Goal: Contribute content

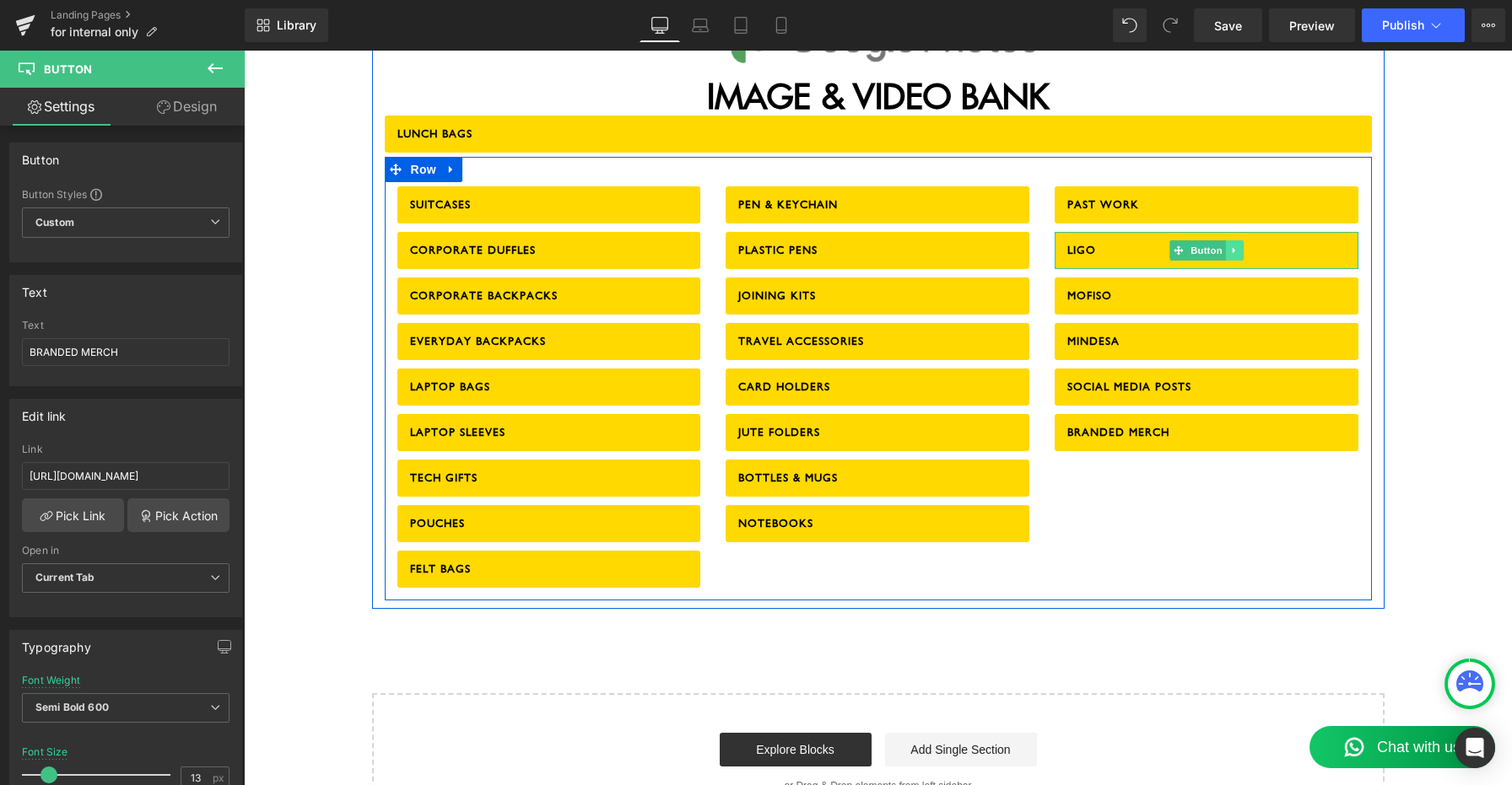
click at [1232, 246] on icon at bounding box center [1235, 250] width 9 height 10
click at [1225, 246] on icon at bounding box center [1227, 250] width 9 height 9
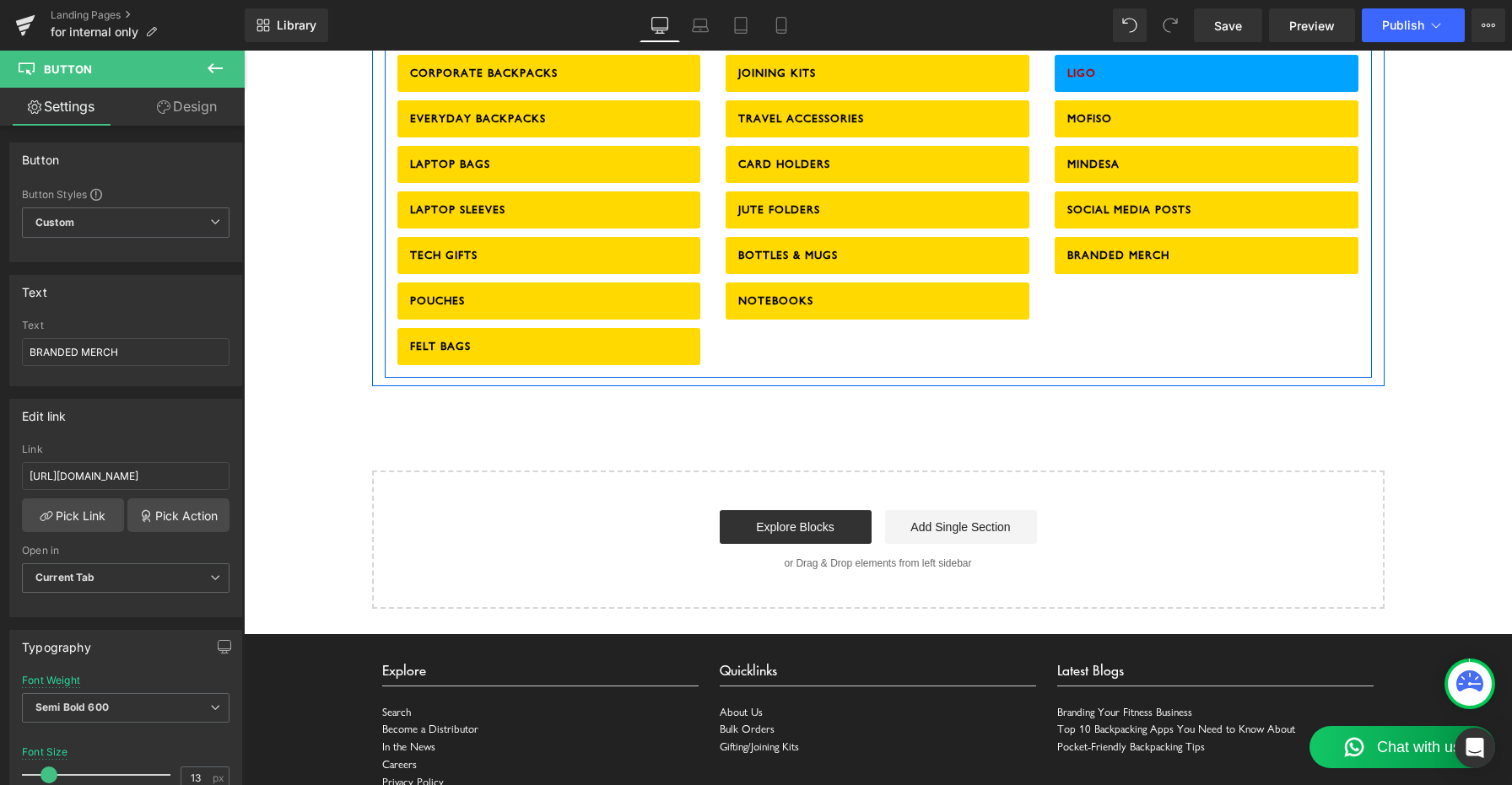
scroll to position [1996, 0]
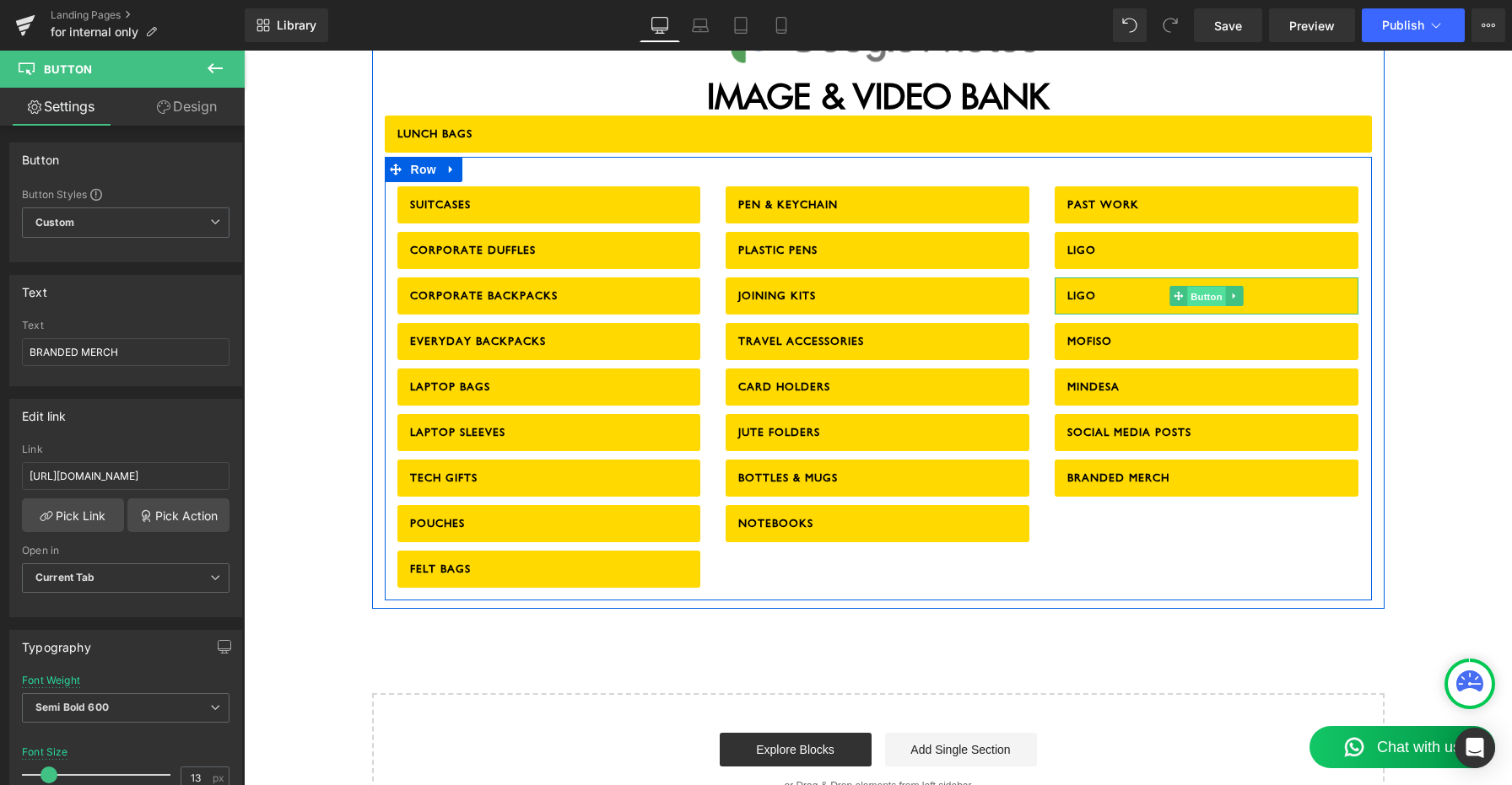
click at [1206, 286] on span "Button" at bounding box center [1207, 296] width 39 height 20
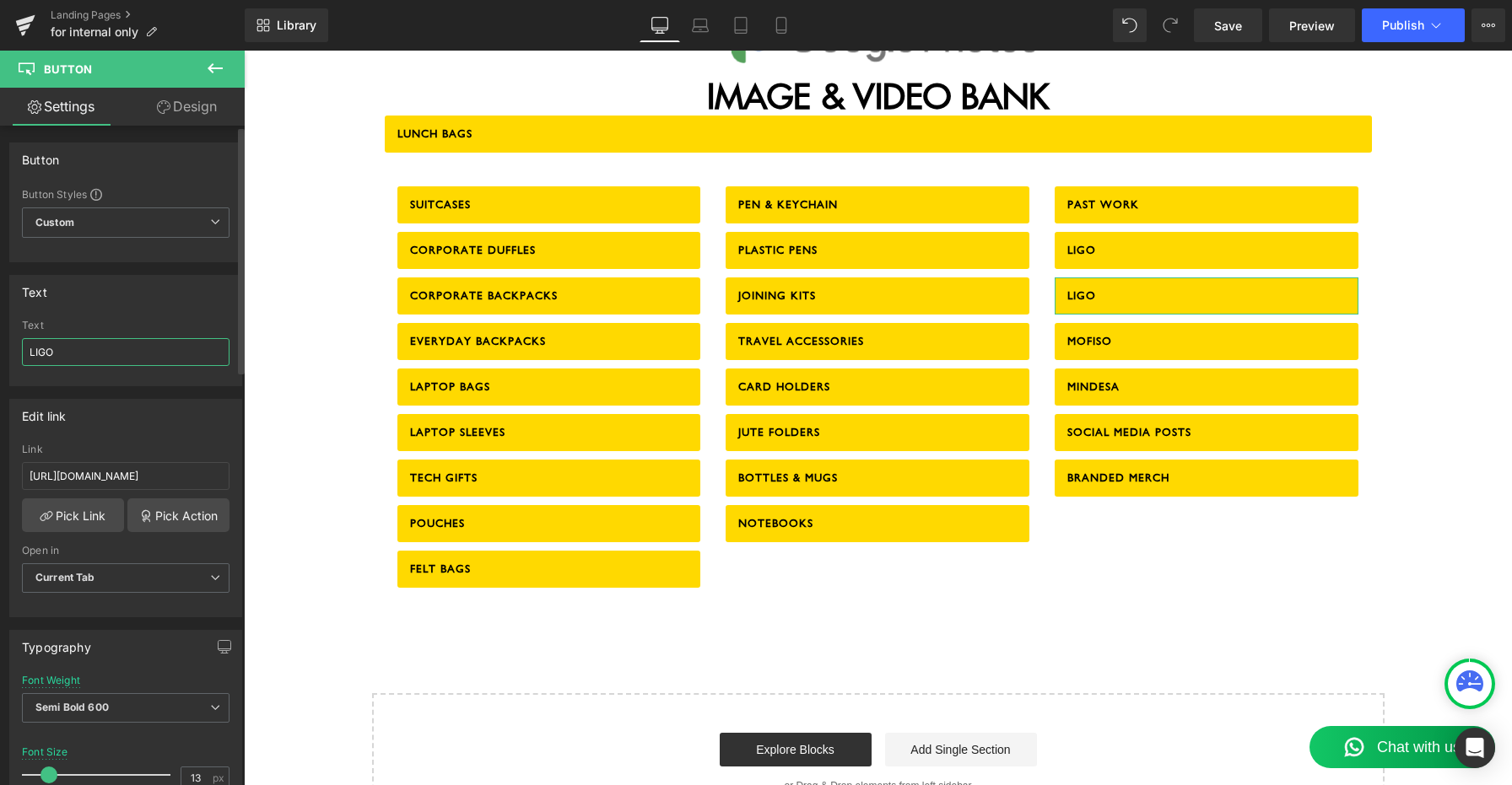
click at [87, 356] on input "LIGO" at bounding box center [126, 351] width 208 height 27
type input "FUR JADEN"
click at [158, 485] on input "[URL][DOMAIN_NAME]" at bounding box center [126, 475] width 208 height 27
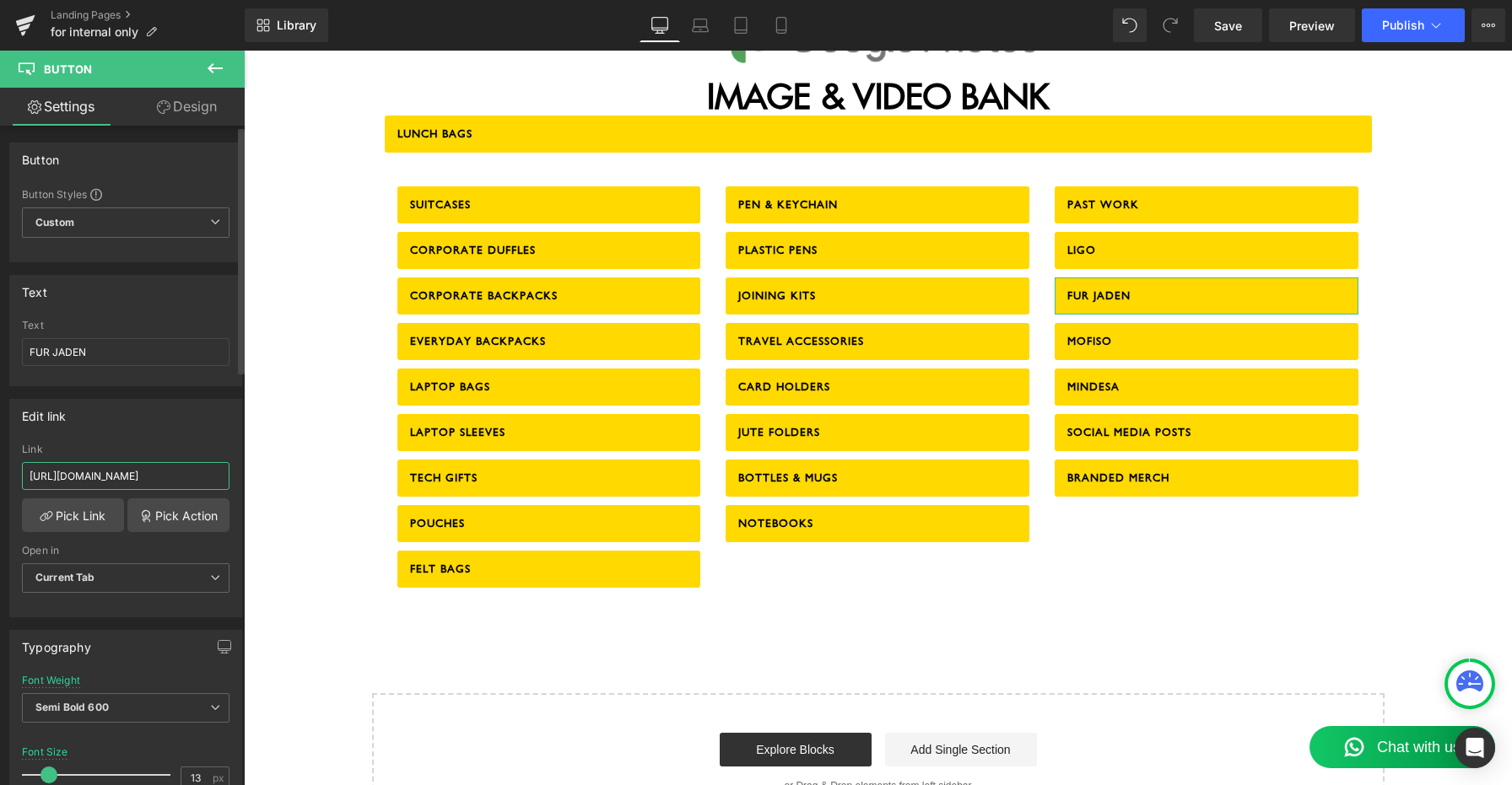
click at [158, 485] on input "[URL][DOMAIN_NAME]" at bounding box center [126, 475] width 208 height 27
paste input "5sCYLTAyANXw9JgJ"
type input "[URL][DOMAIN_NAME]"
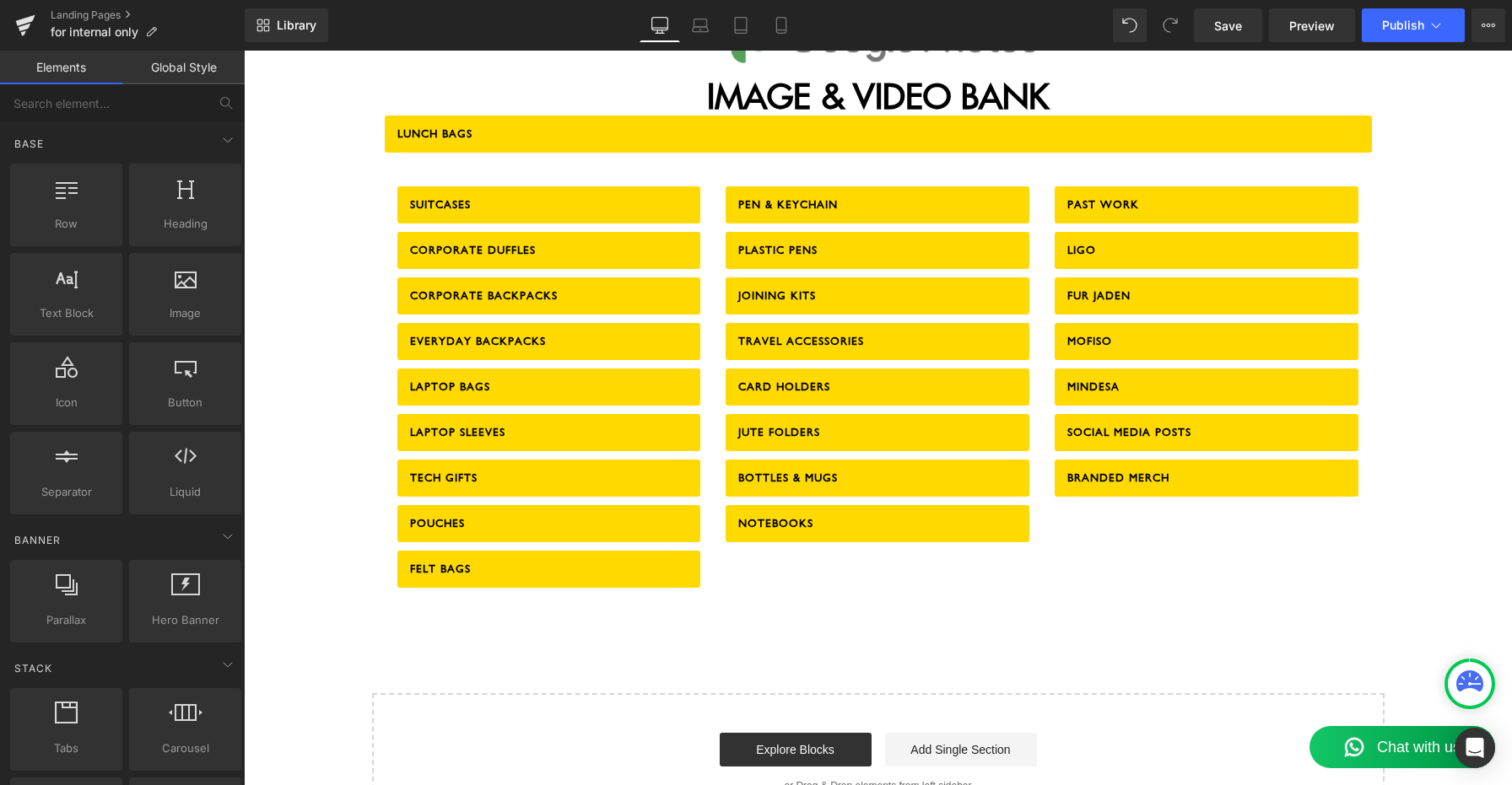
click at [1223, 29] on span "Save" at bounding box center [1228, 26] width 27 height 18
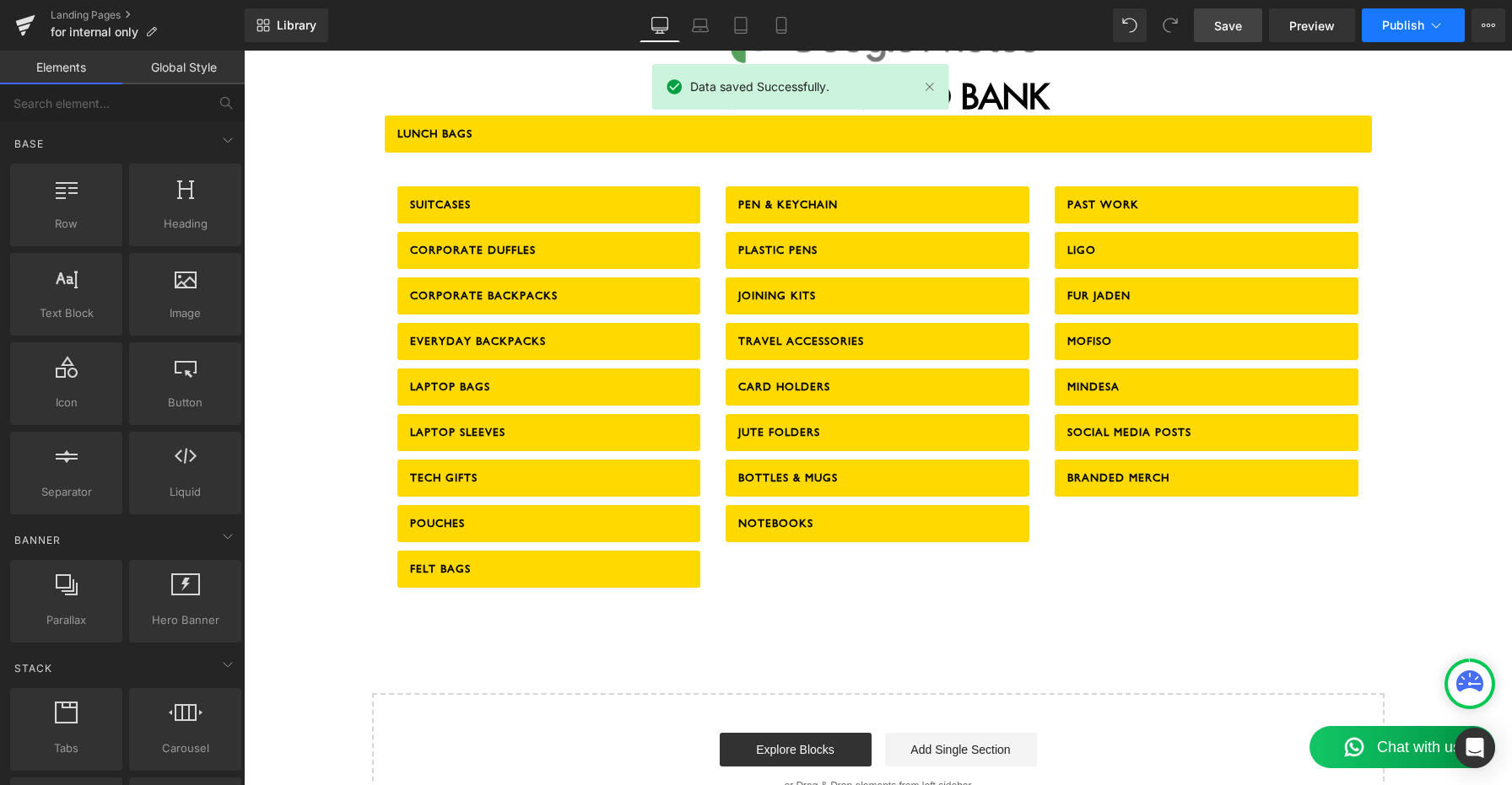
click at [1414, 36] on button "Publish" at bounding box center [1413, 26] width 103 height 34
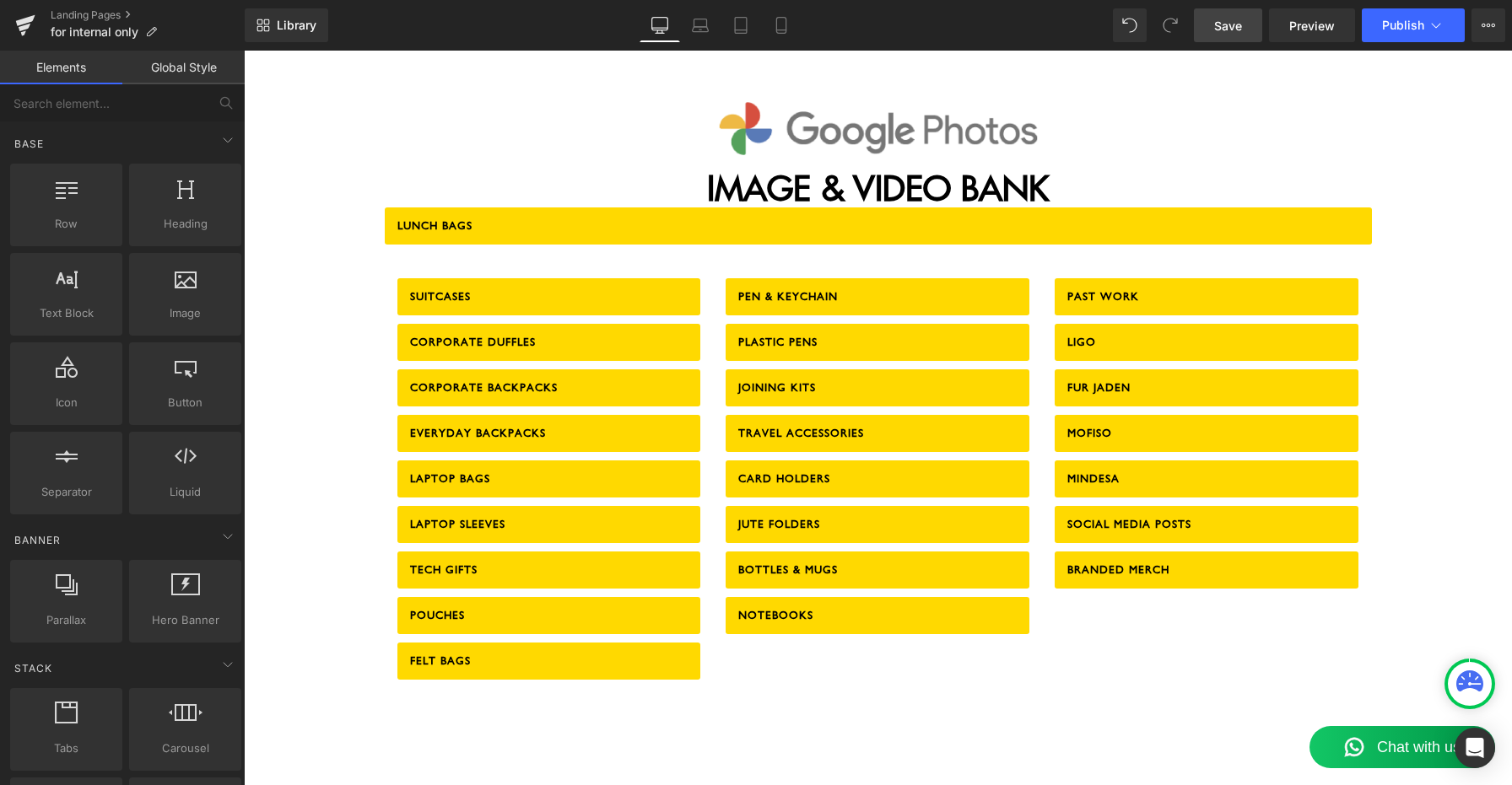
scroll to position [1879, 0]
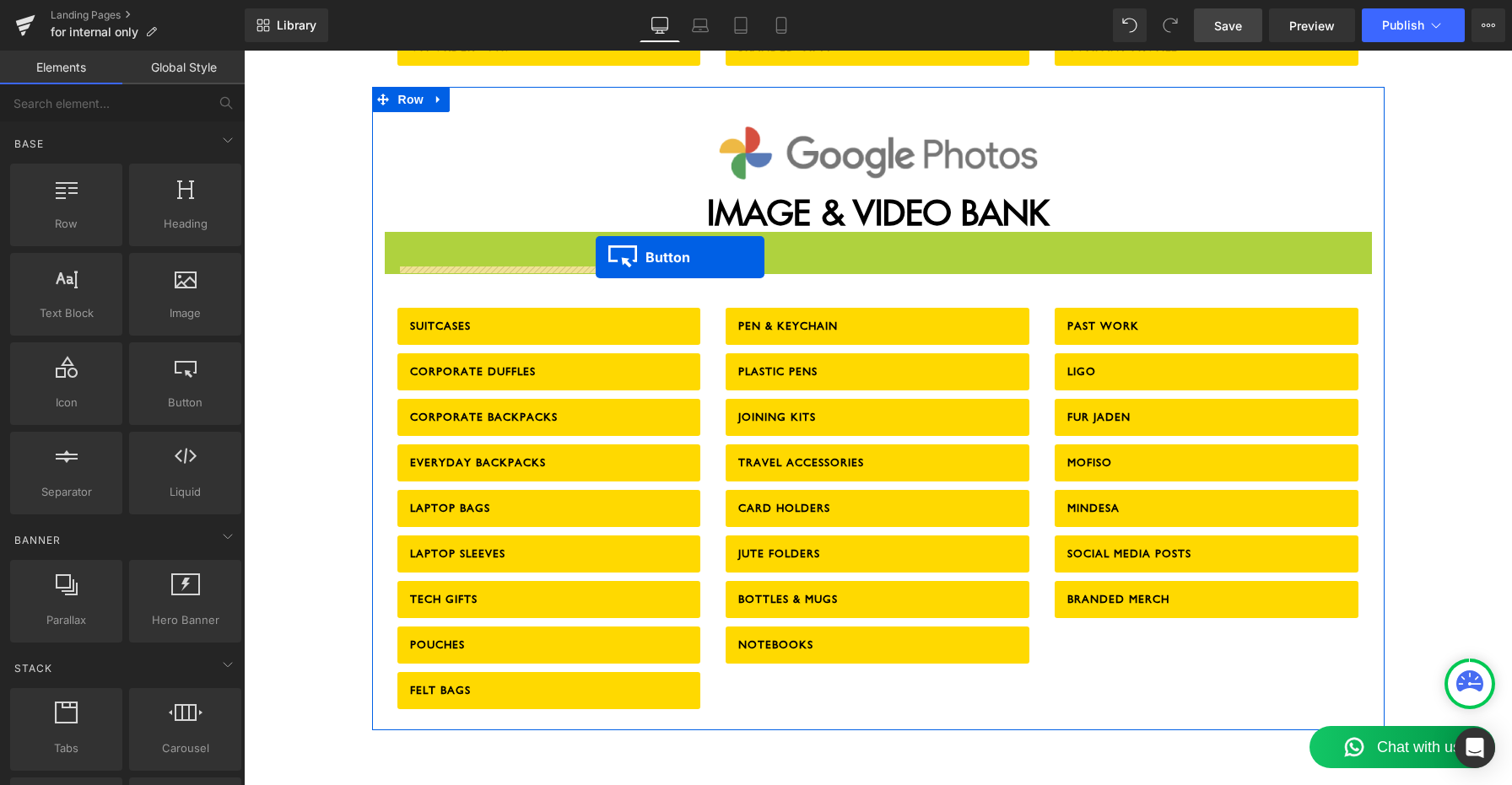
drag, startPoint x: 849, startPoint y: 214, endPoint x: 595, endPoint y: 257, distance: 257.6
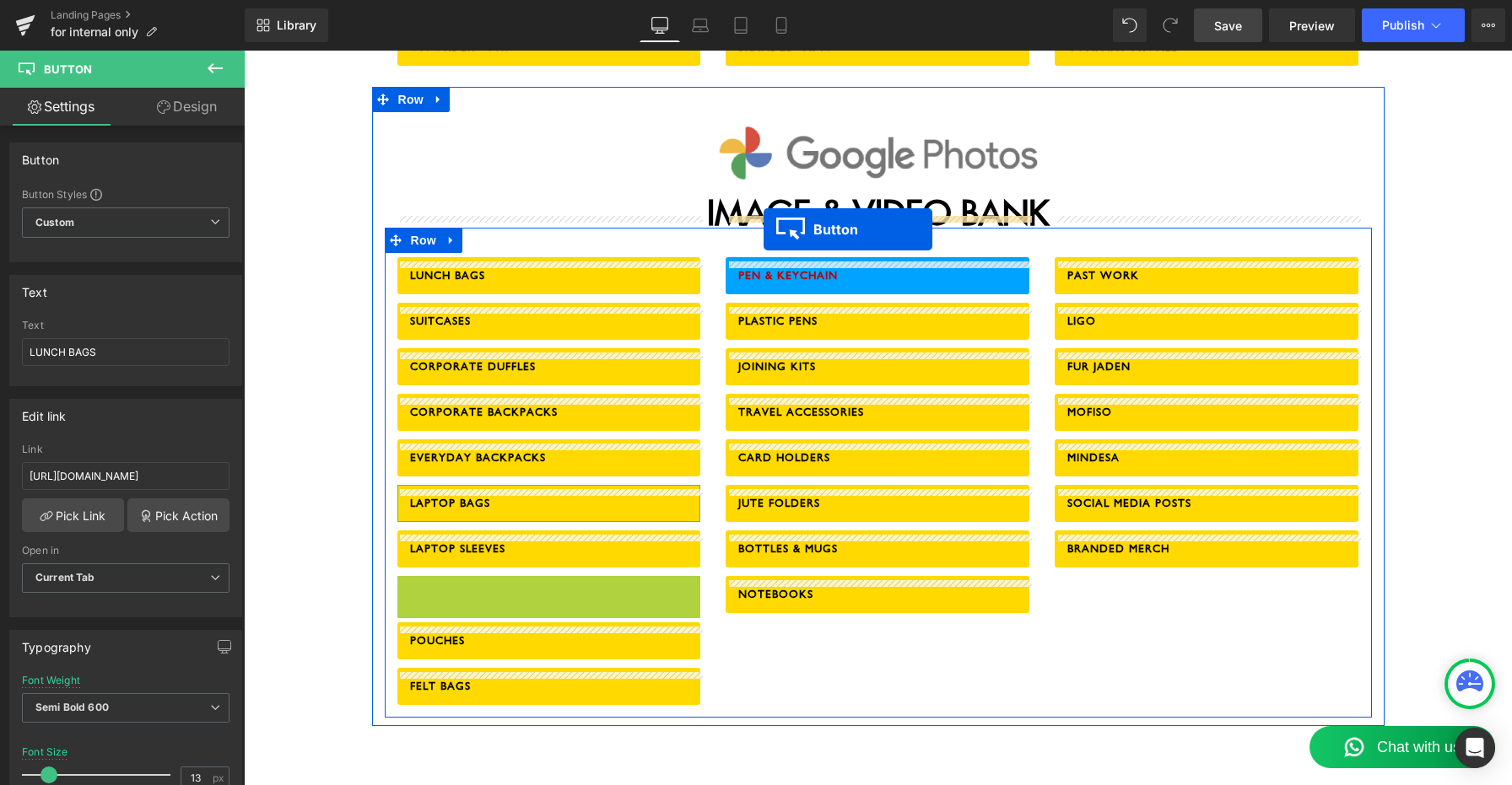
drag, startPoint x: 517, startPoint y: 556, endPoint x: 764, endPoint y: 230, distance: 409.0
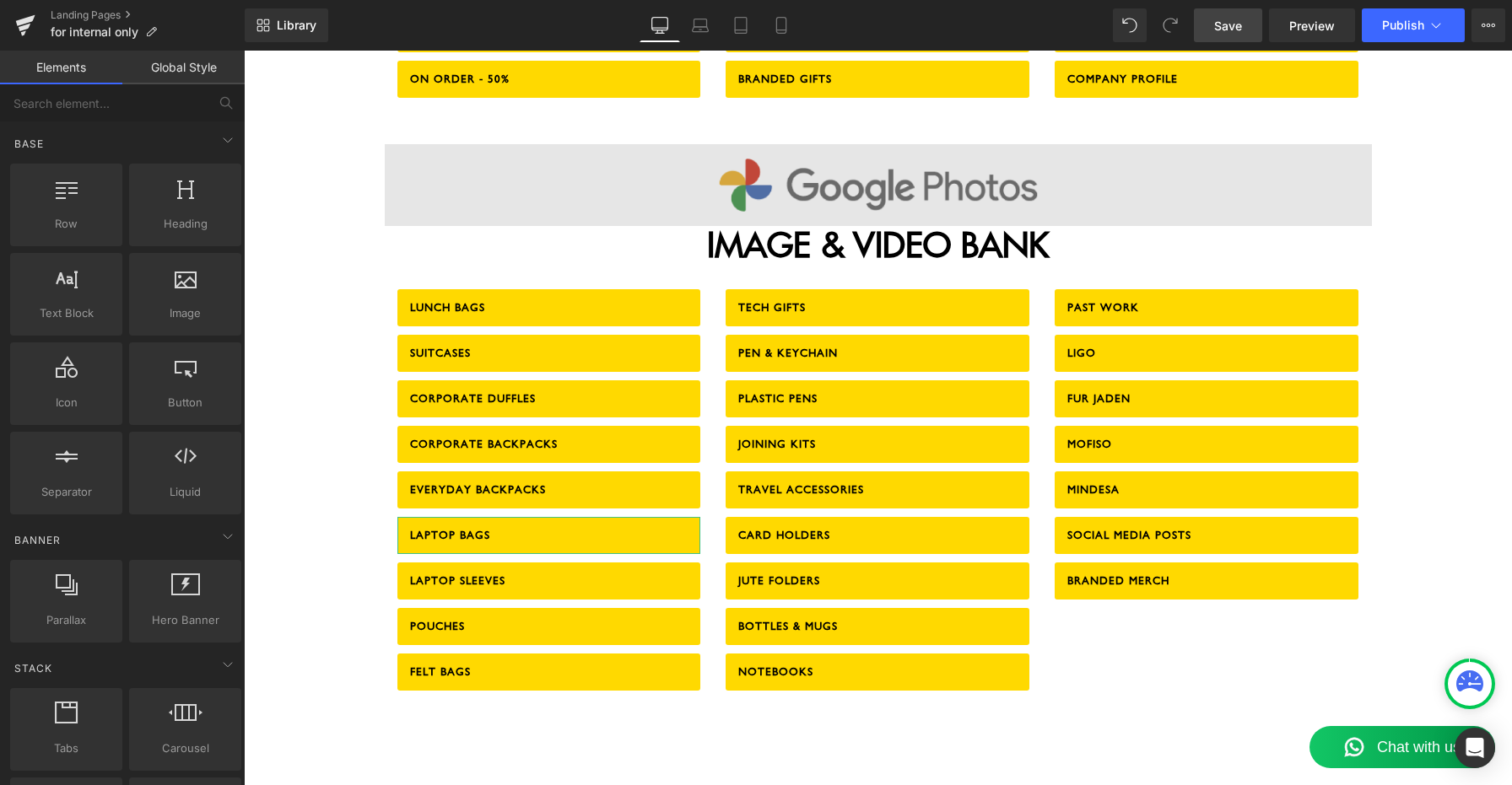
scroll to position [1814, 0]
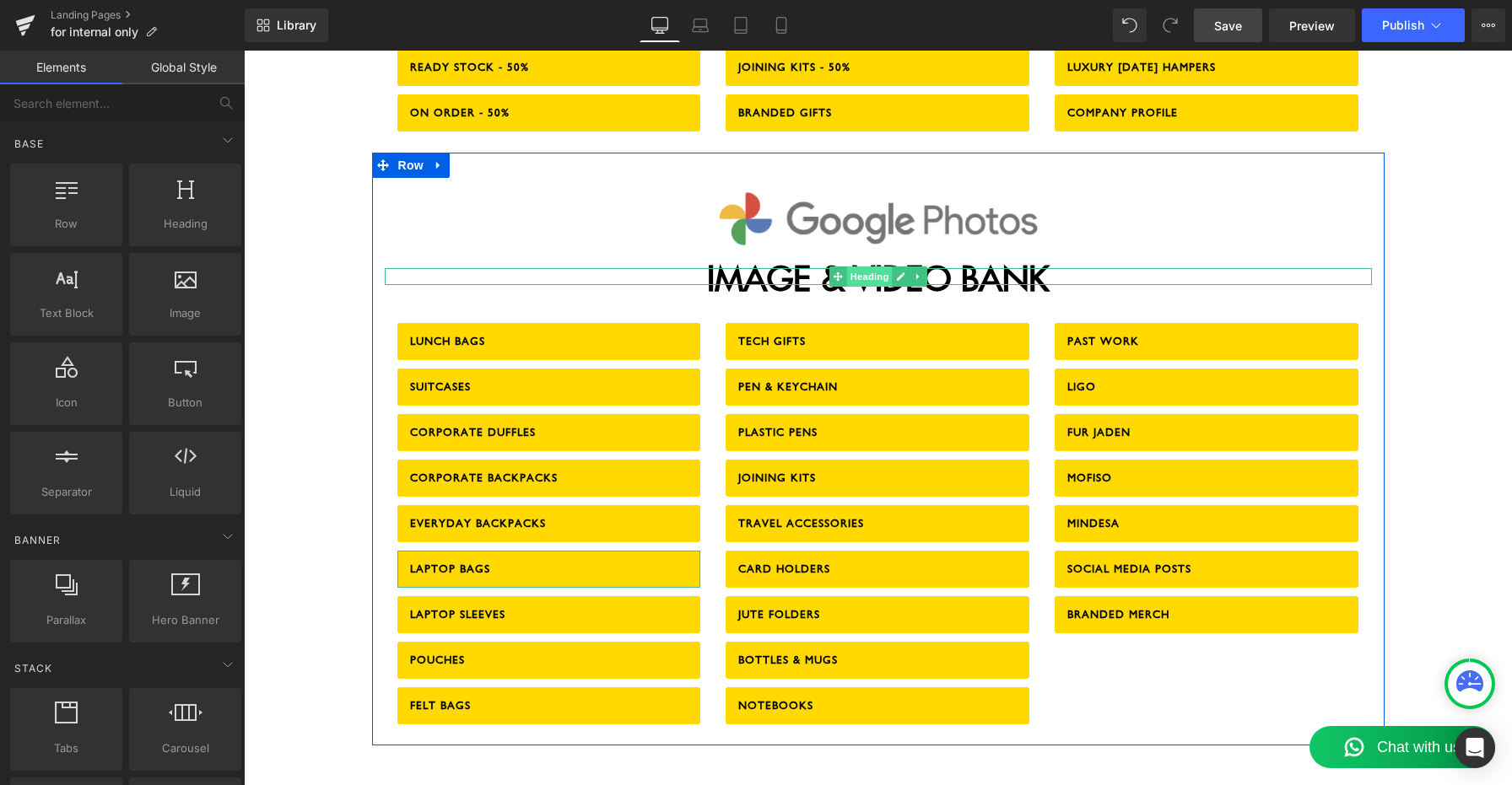
click at [882, 266] on span "Heading" at bounding box center [869, 276] width 45 height 20
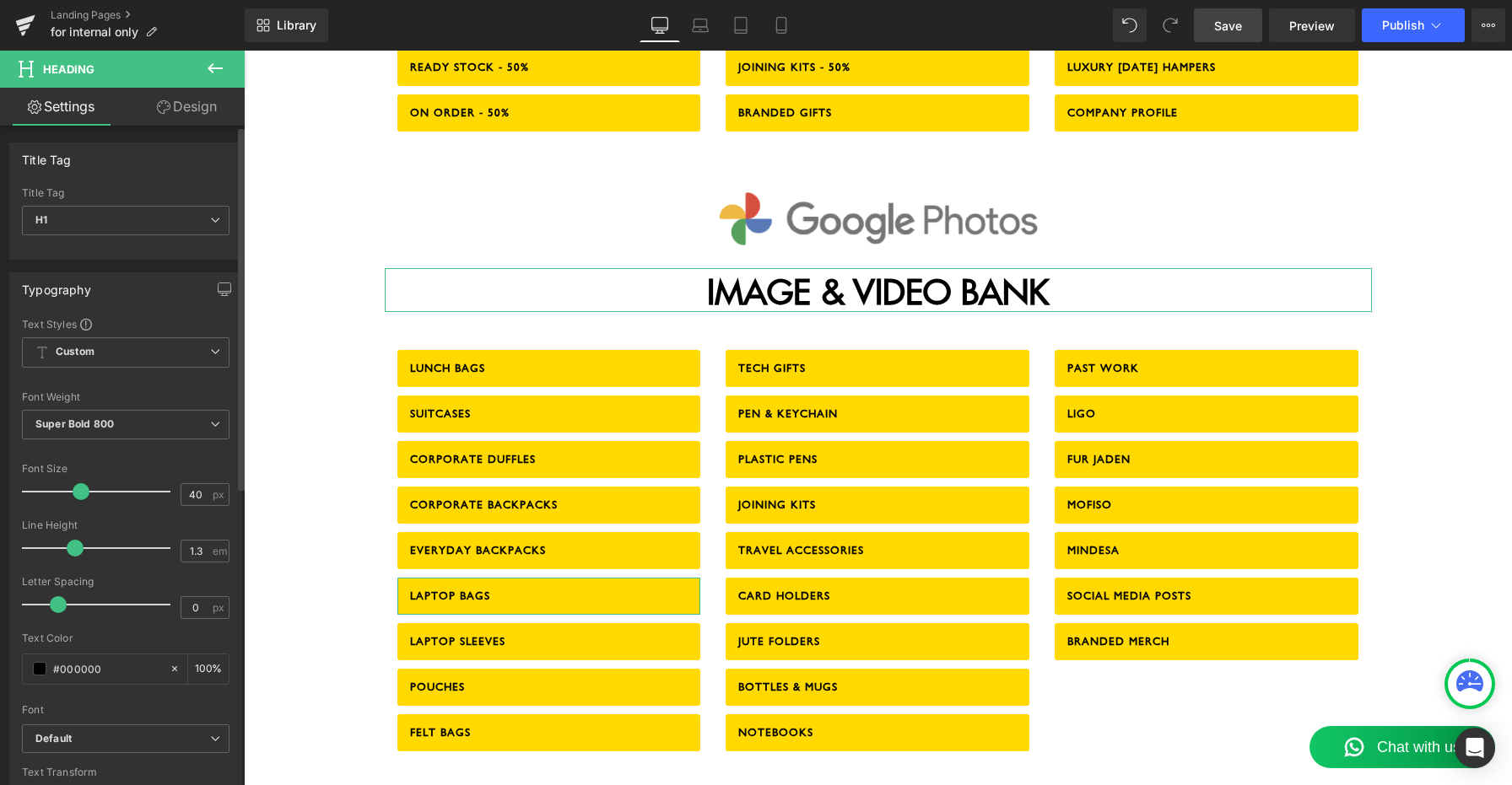
type input "1.4"
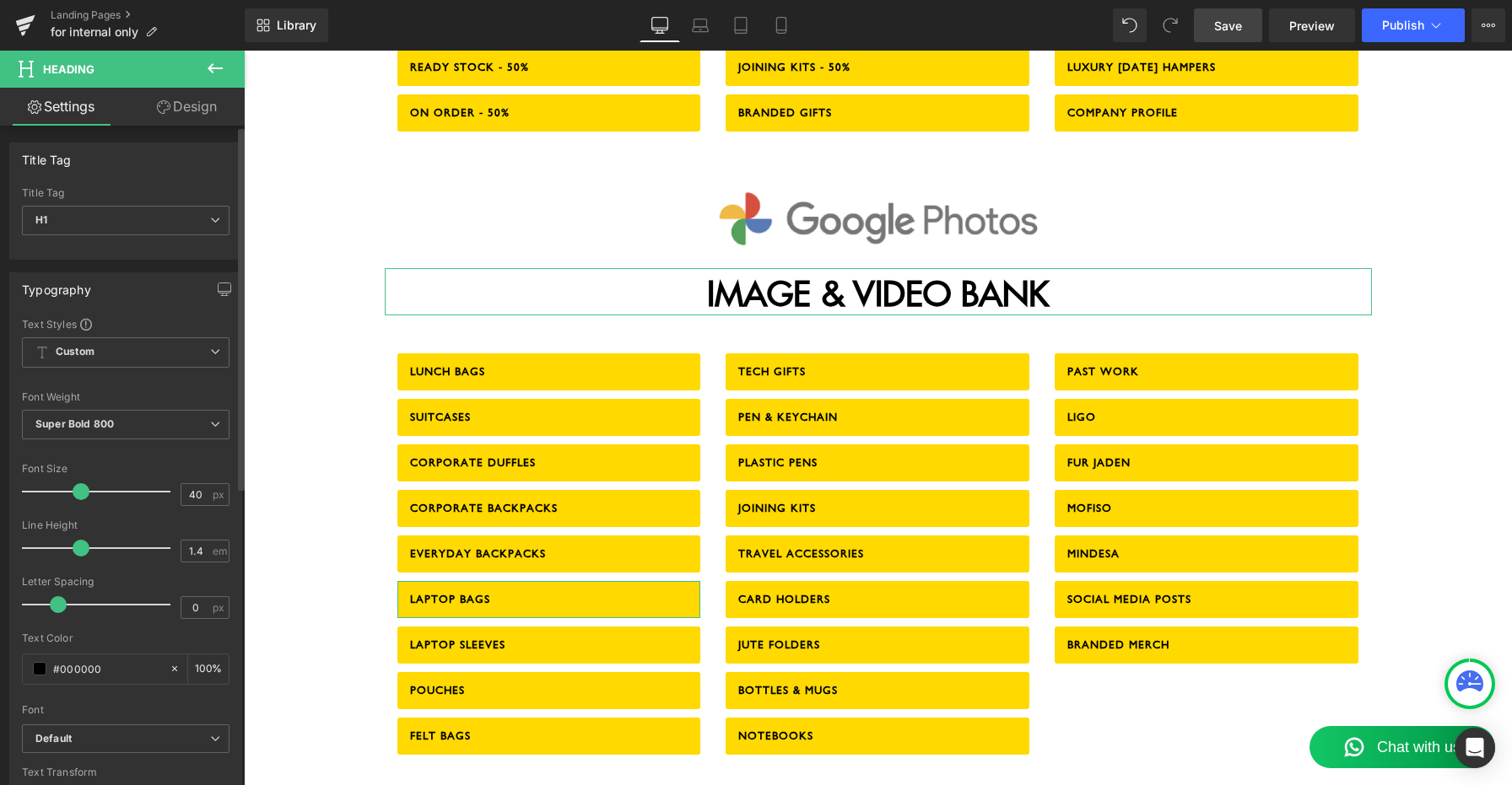
drag, startPoint x: 33, startPoint y: 550, endPoint x: 81, endPoint y: 562, distance: 49.5
click at [81, 562] on div at bounding box center [100, 549] width 140 height 34
click at [778, 23] on icon at bounding box center [782, 26] width 17 height 17
type input "100"
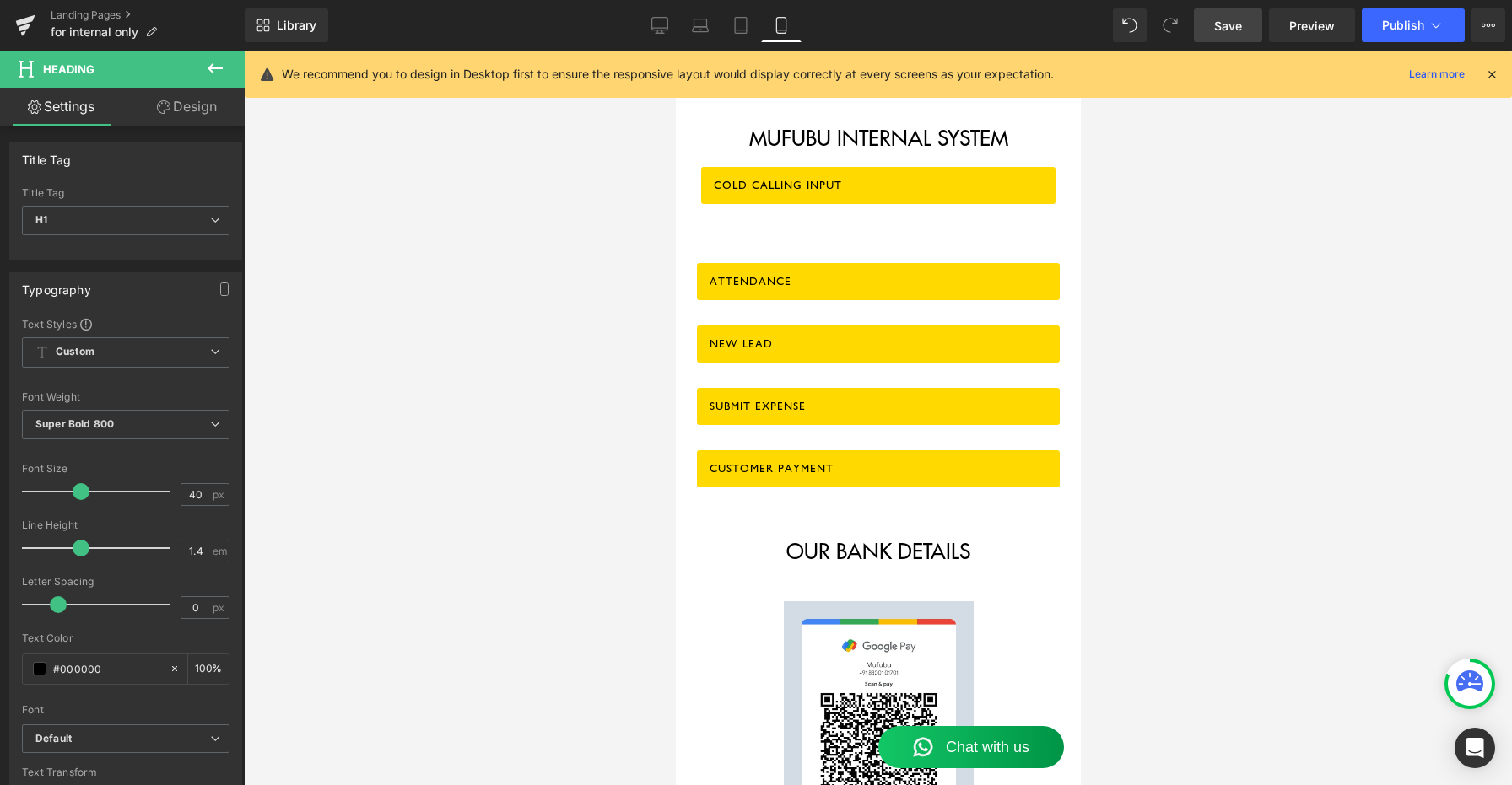
scroll to position [0, 0]
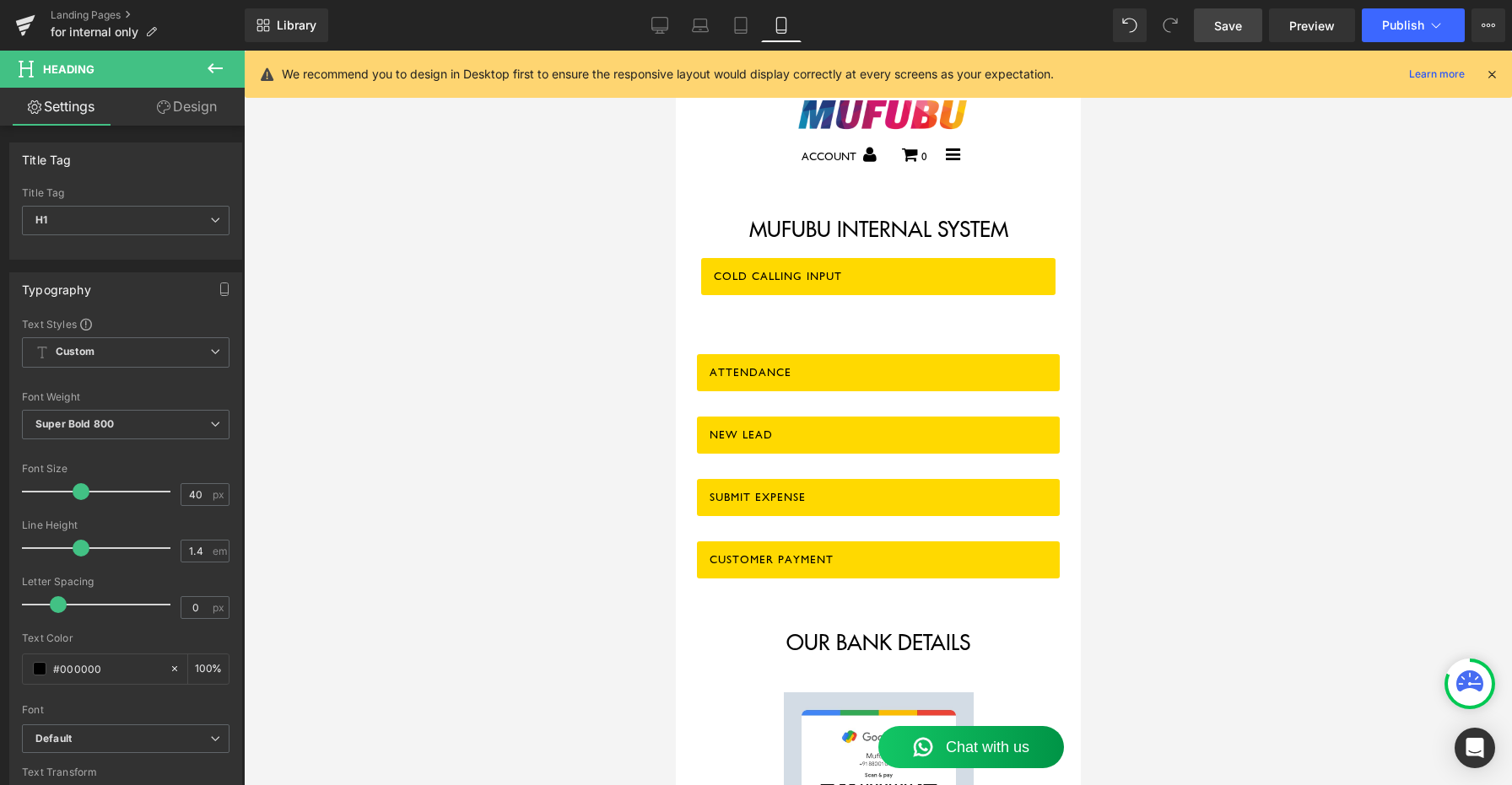
click at [1239, 21] on span "Save" at bounding box center [1228, 26] width 27 height 18
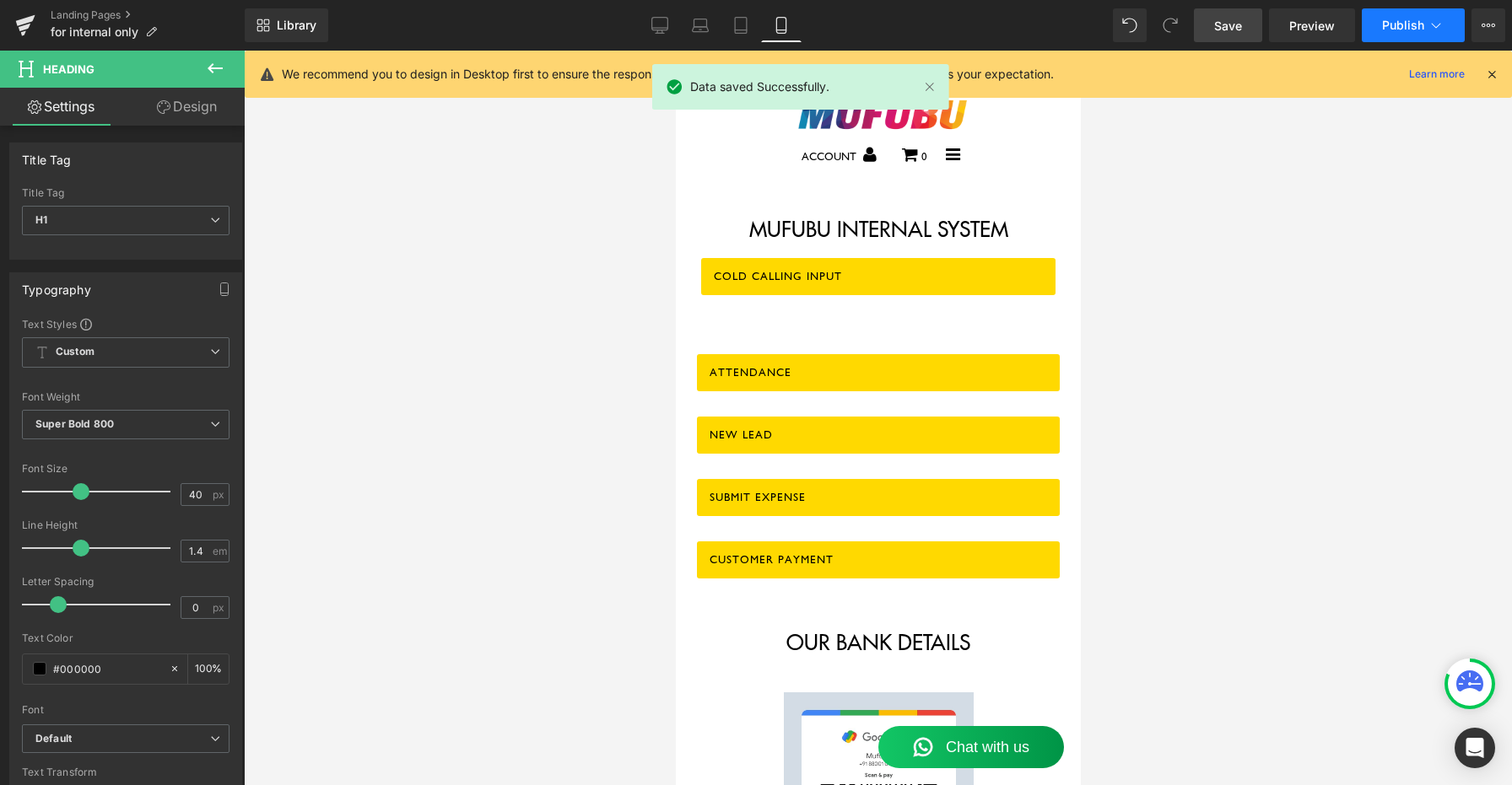
click at [1381, 27] on button "Publish" at bounding box center [1413, 26] width 103 height 34
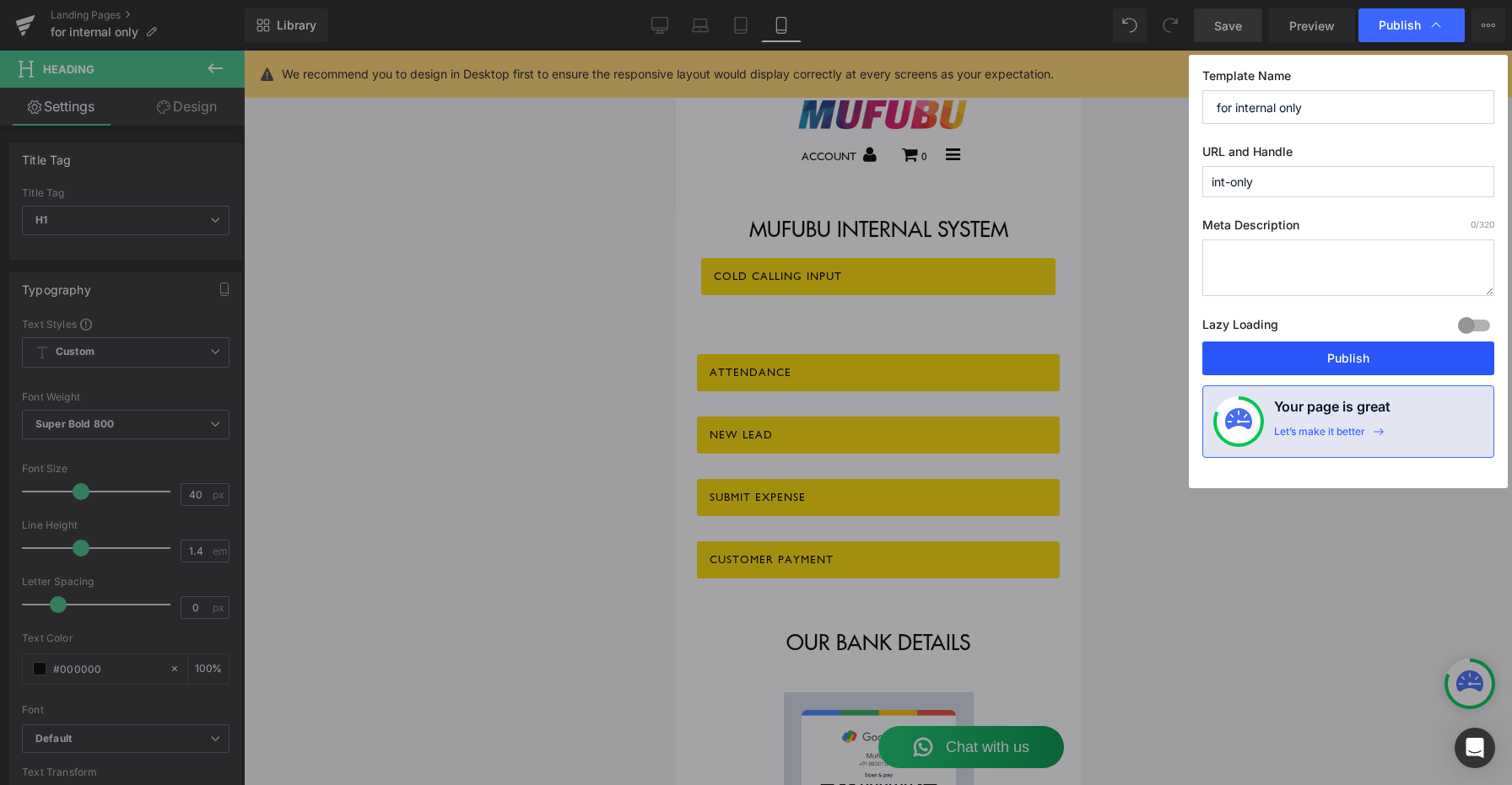
click at [1324, 360] on button "Publish" at bounding box center [1348, 359] width 292 height 34
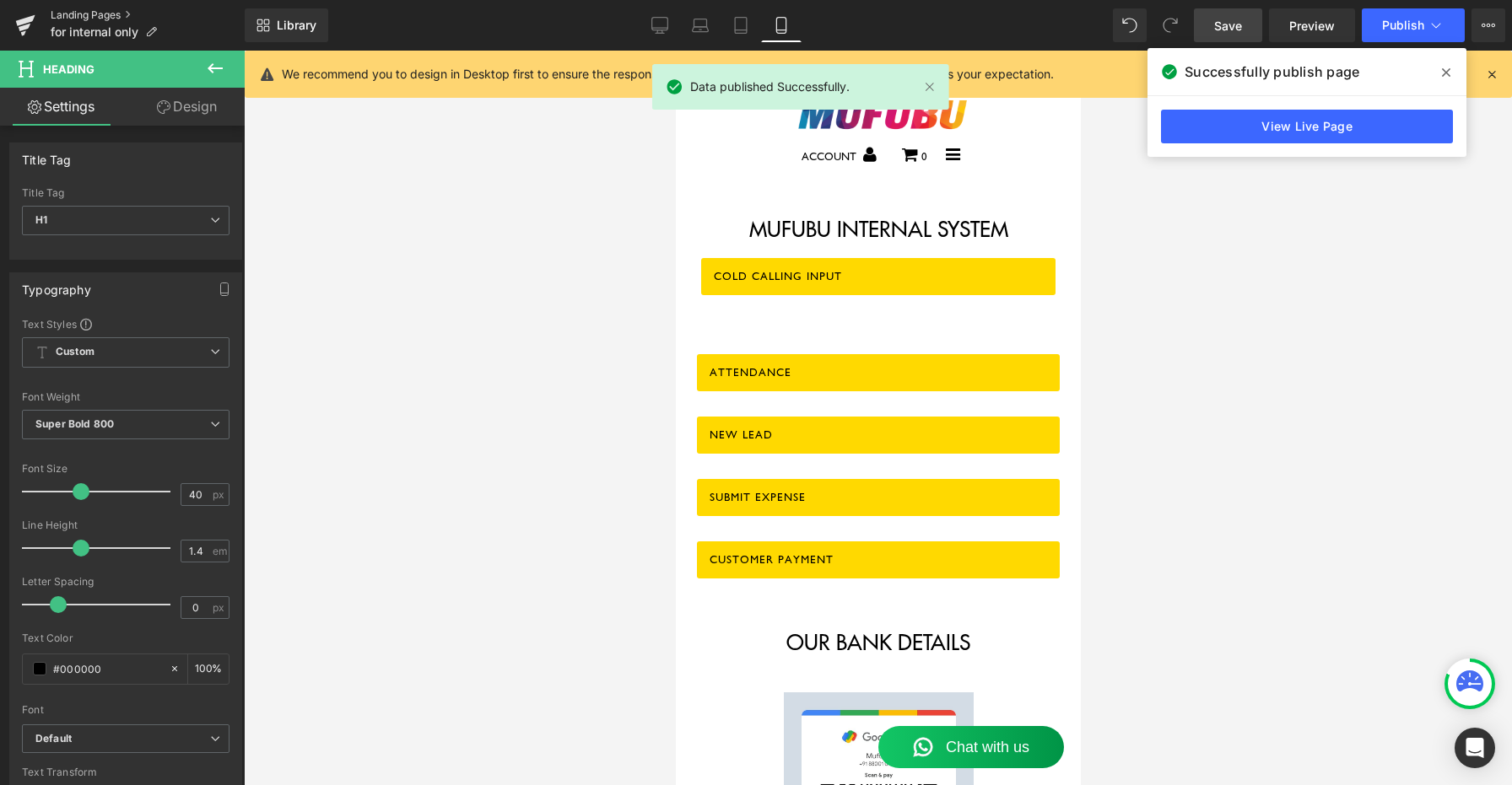
click at [96, 10] on link "Landing Pages" at bounding box center [147, 15] width 194 height 13
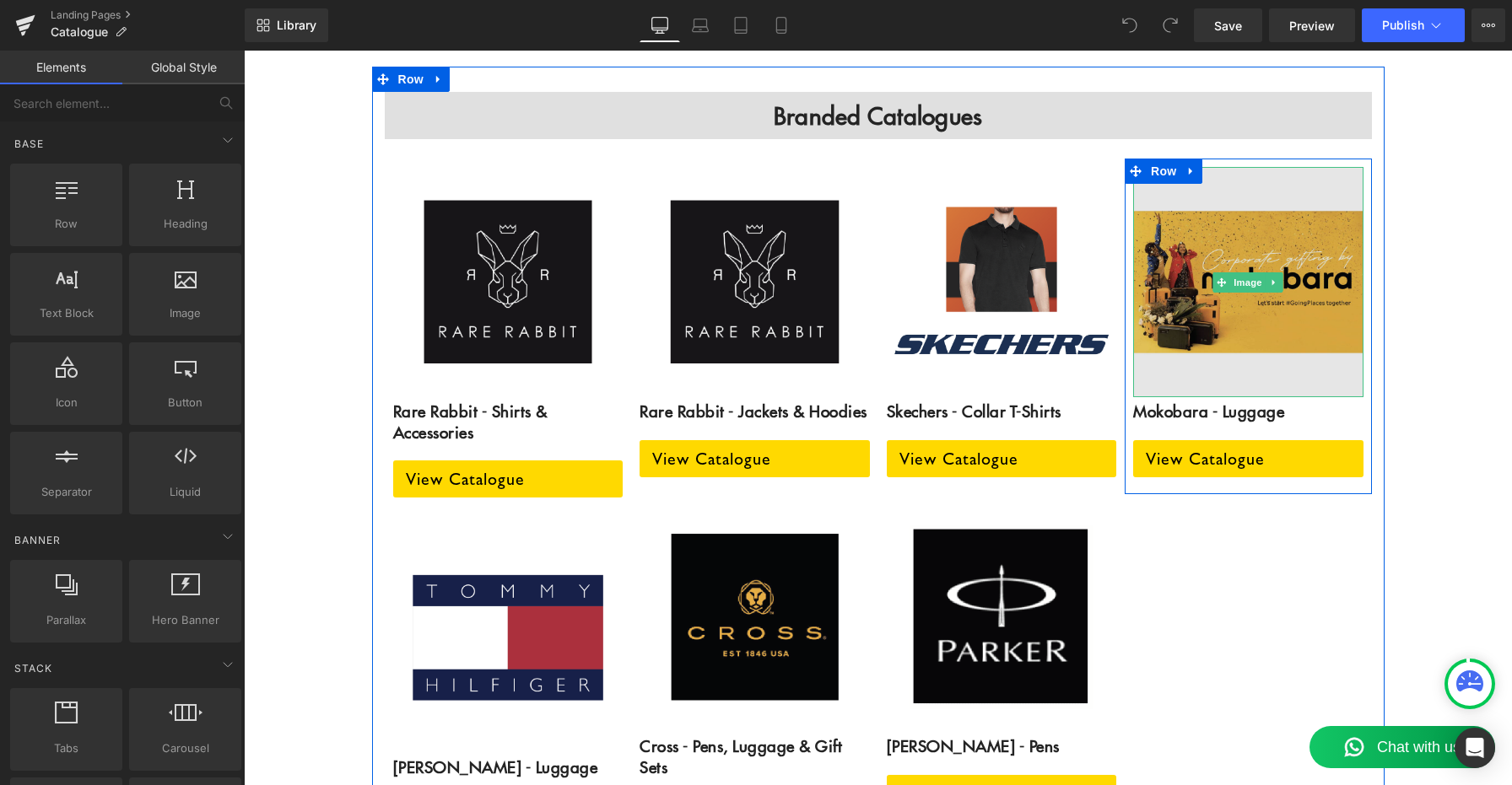
scroll to position [3203, 0]
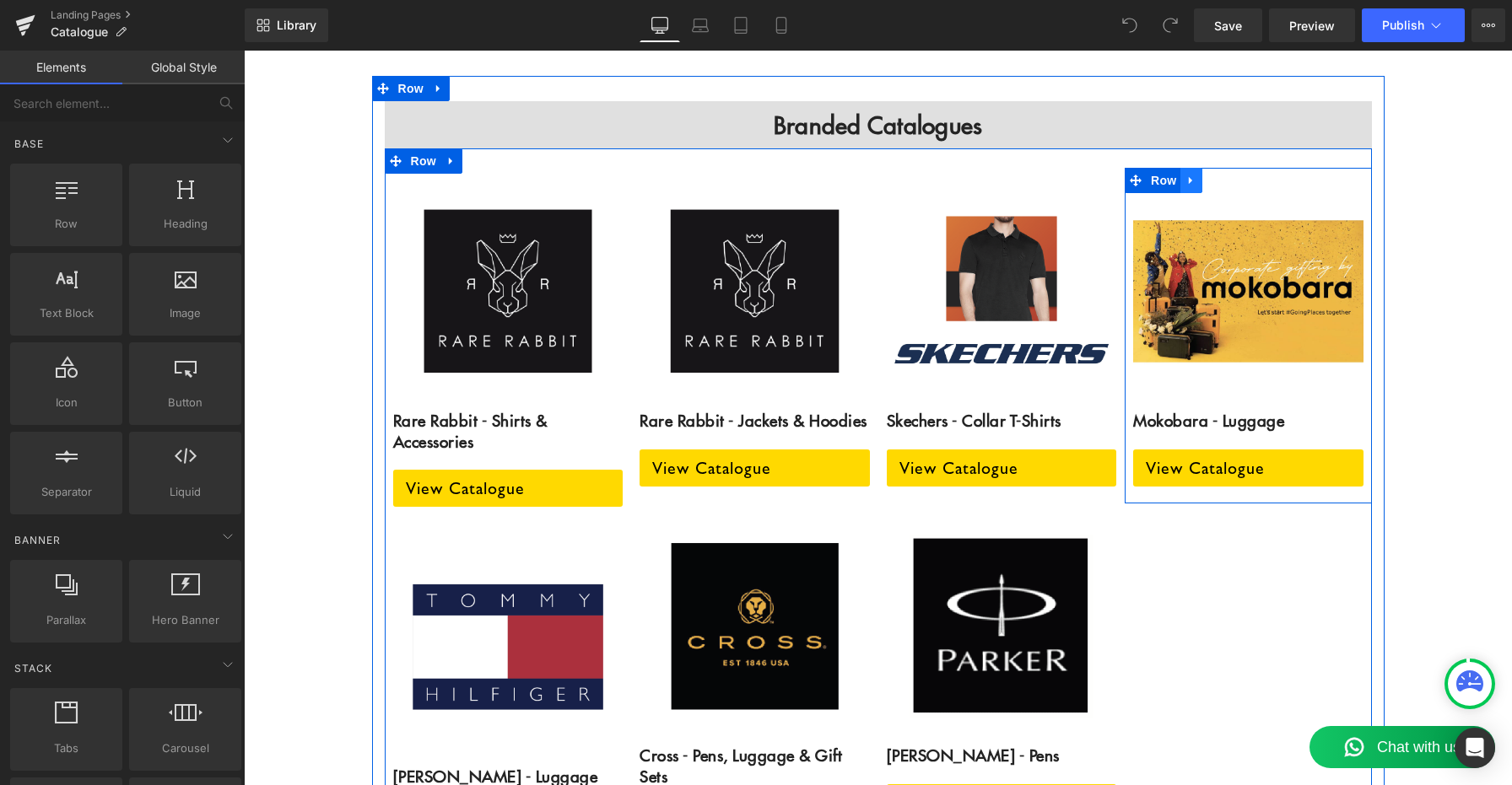
click at [1194, 175] on icon at bounding box center [1192, 180] width 12 height 12
click at [1211, 175] on icon at bounding box center [1213, 180] width 12 height 12
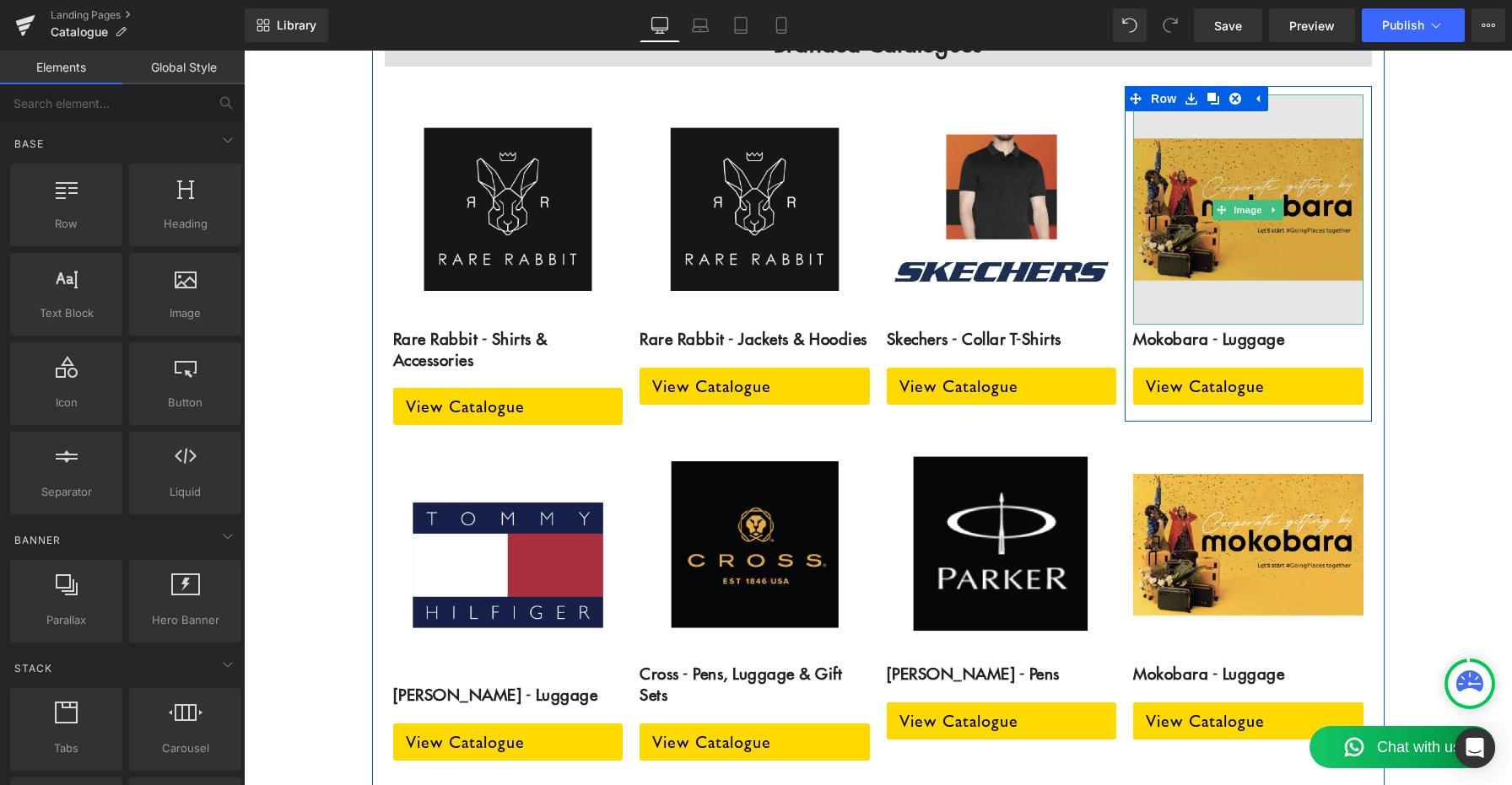
scroll to position [3334, 0]
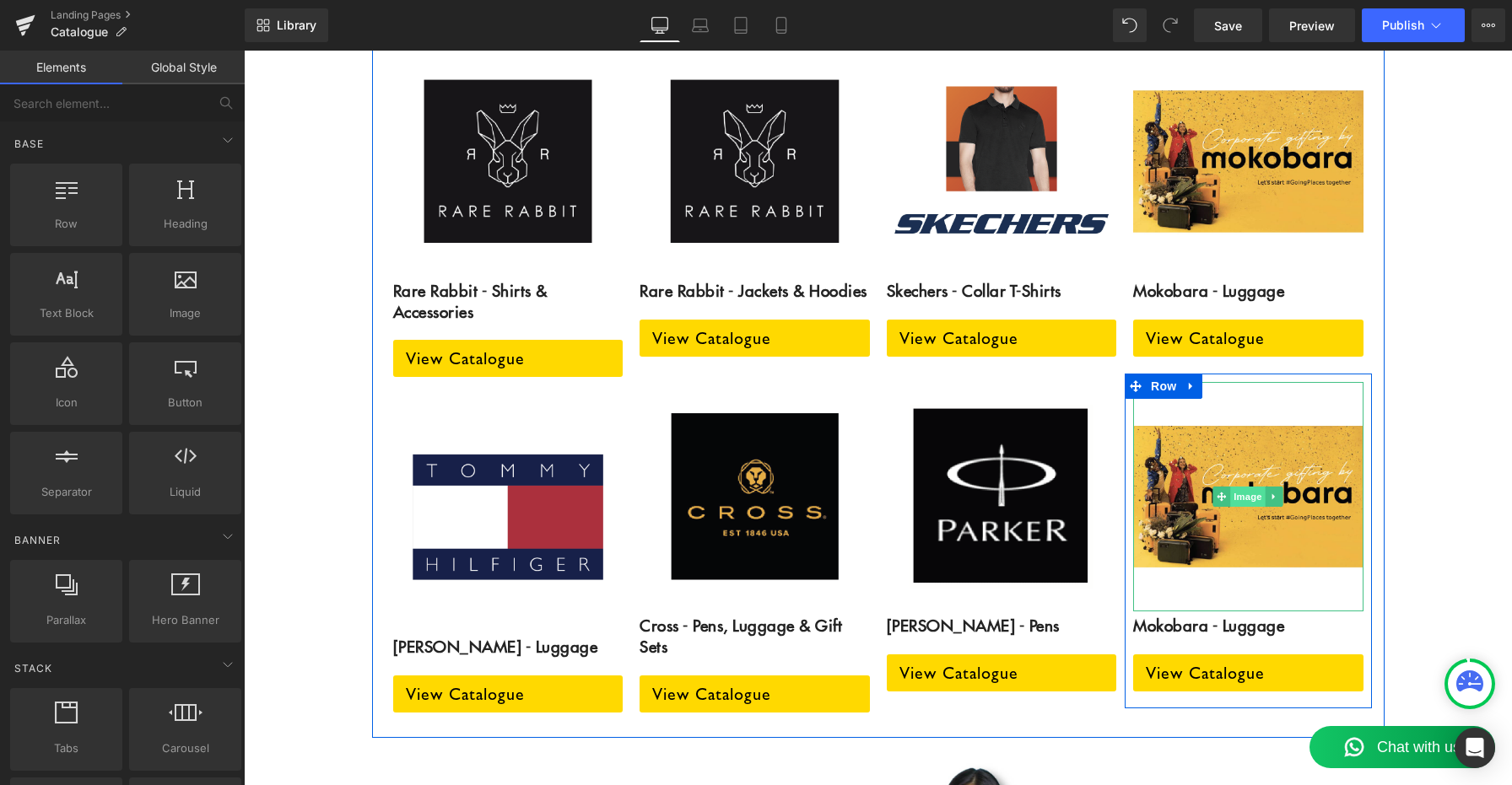
click at [1250, 486] on span "Image" at bounding box center [1248, 496] width 36 height 20
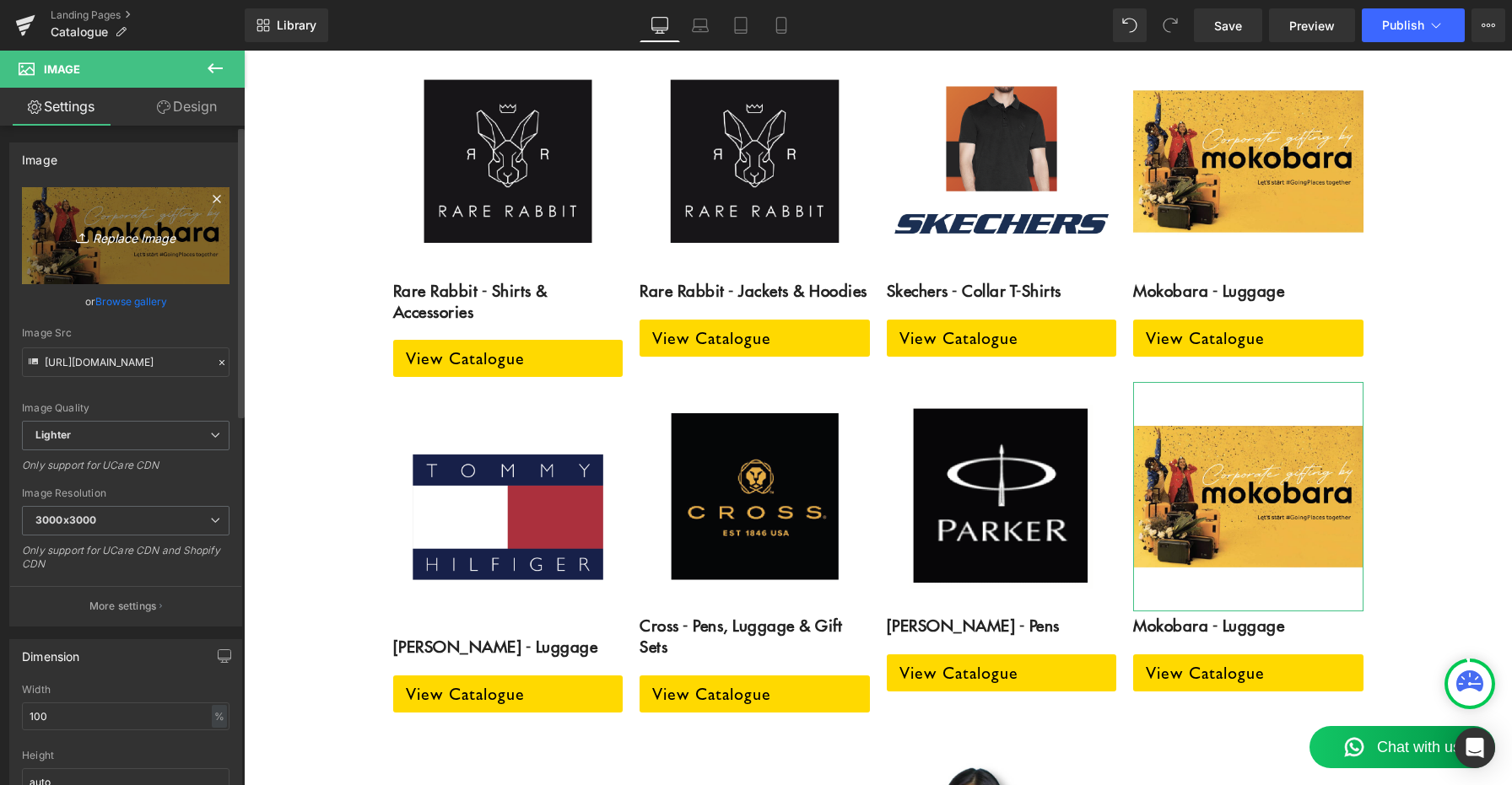
click at [127, 232] on icon "Replace Image" at bounding box center [126, 235] width 135 height 21
type input "C:\fakepath\COVER TILE.png"
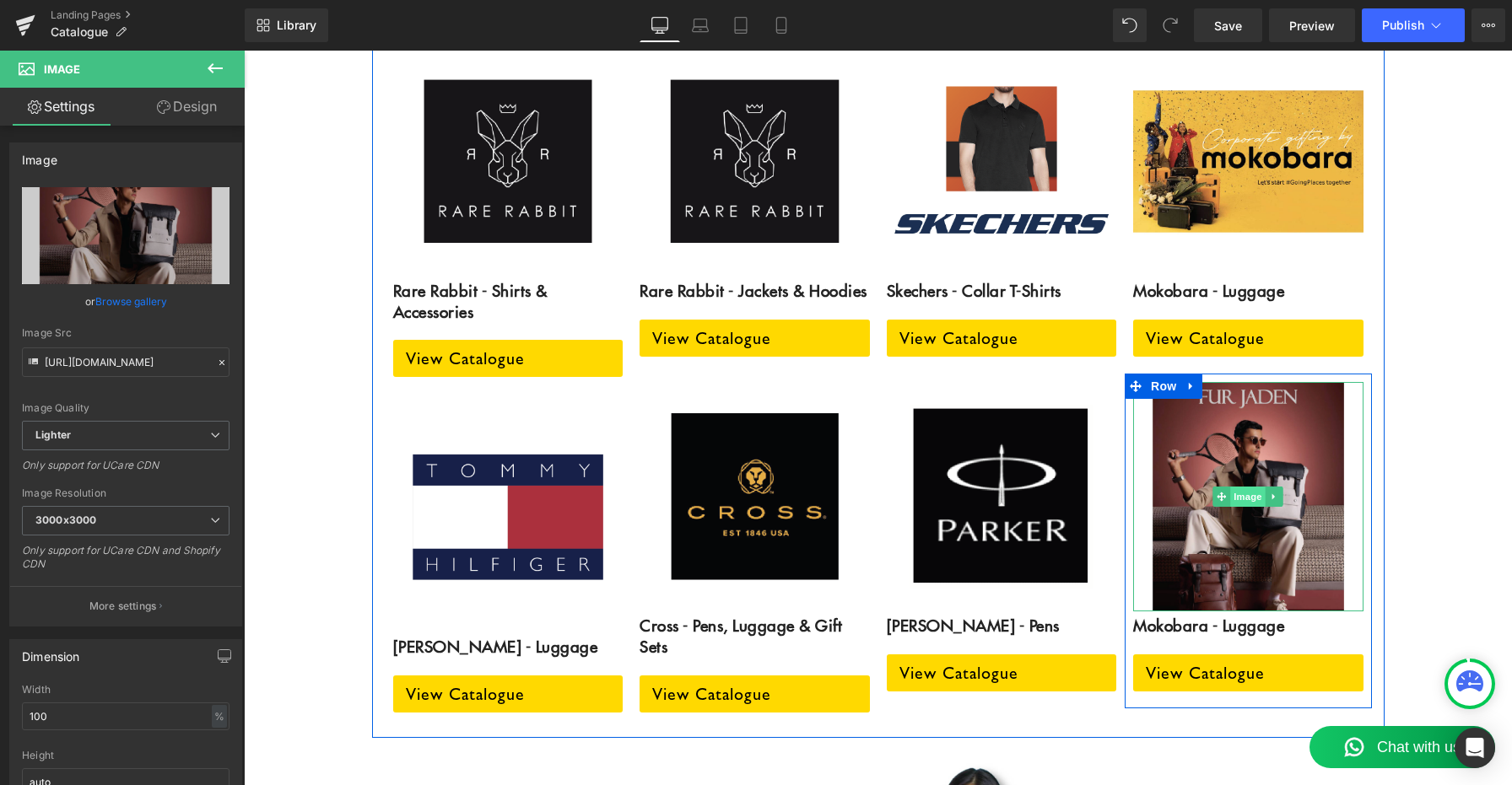
click at [1241, 486] on span "Image" at bounding box center [1248, 496] width 36 height 20
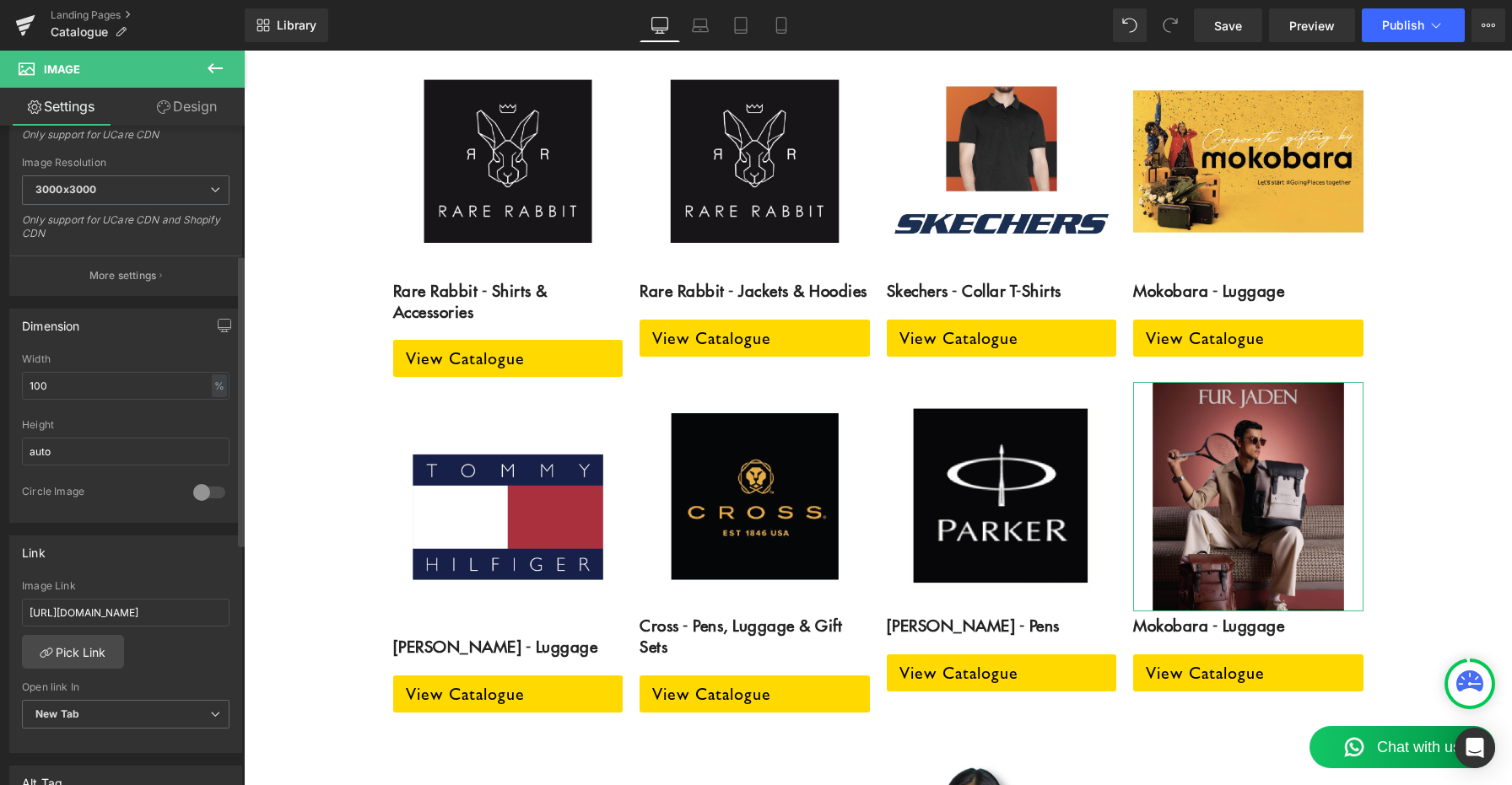
scroll to position [424, 0]
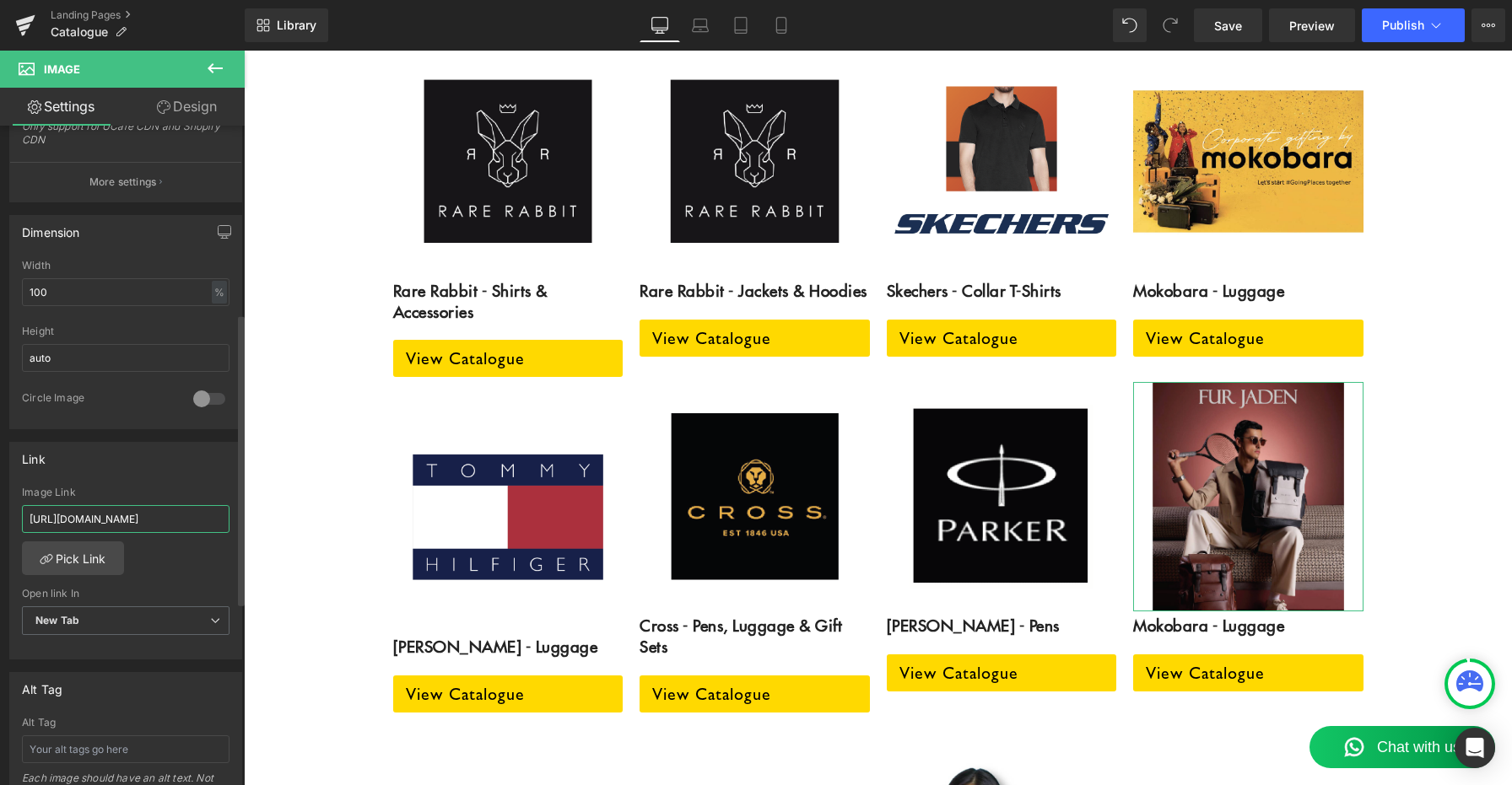
click at [139, 515] on input "https://cdn.shopify.com/s/files/1/2987/8428/files/Mokobara_B2B_Catalogue_2025.p…" at bounding box center [126, 519] width 208 height 27
paste input "FurJaden_Catalog_LowRes.pdf?v=1758532863"
type input "https://cdn.shopify.com/s/files/1/2987/8428/files/FurJaden_Catalog_LowRes.pdf?v…"
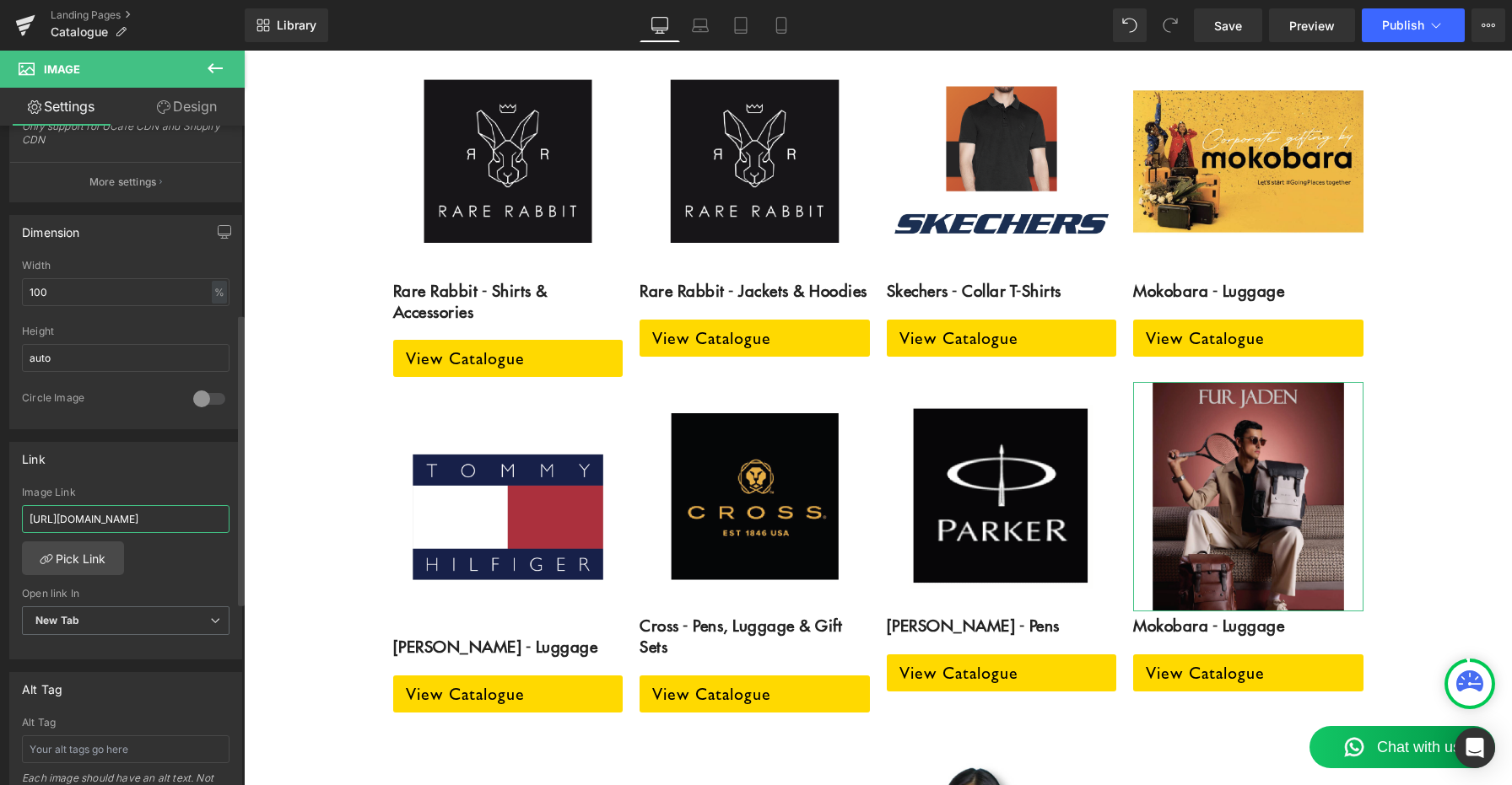
scroll to position [0, 278]
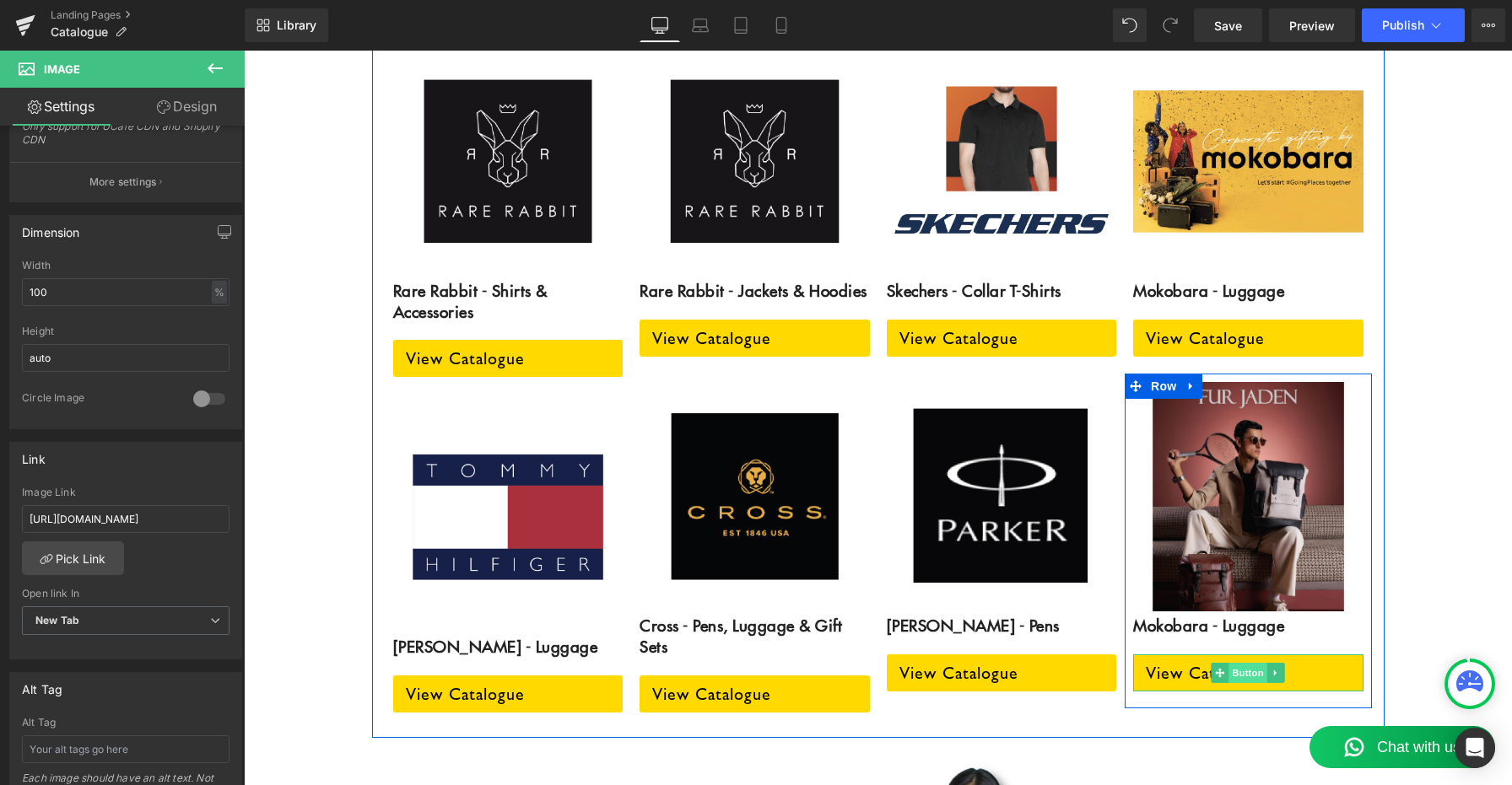
click at [1246, 663] on span "Button" at bounding box center [1247, 673] width 39 height 20
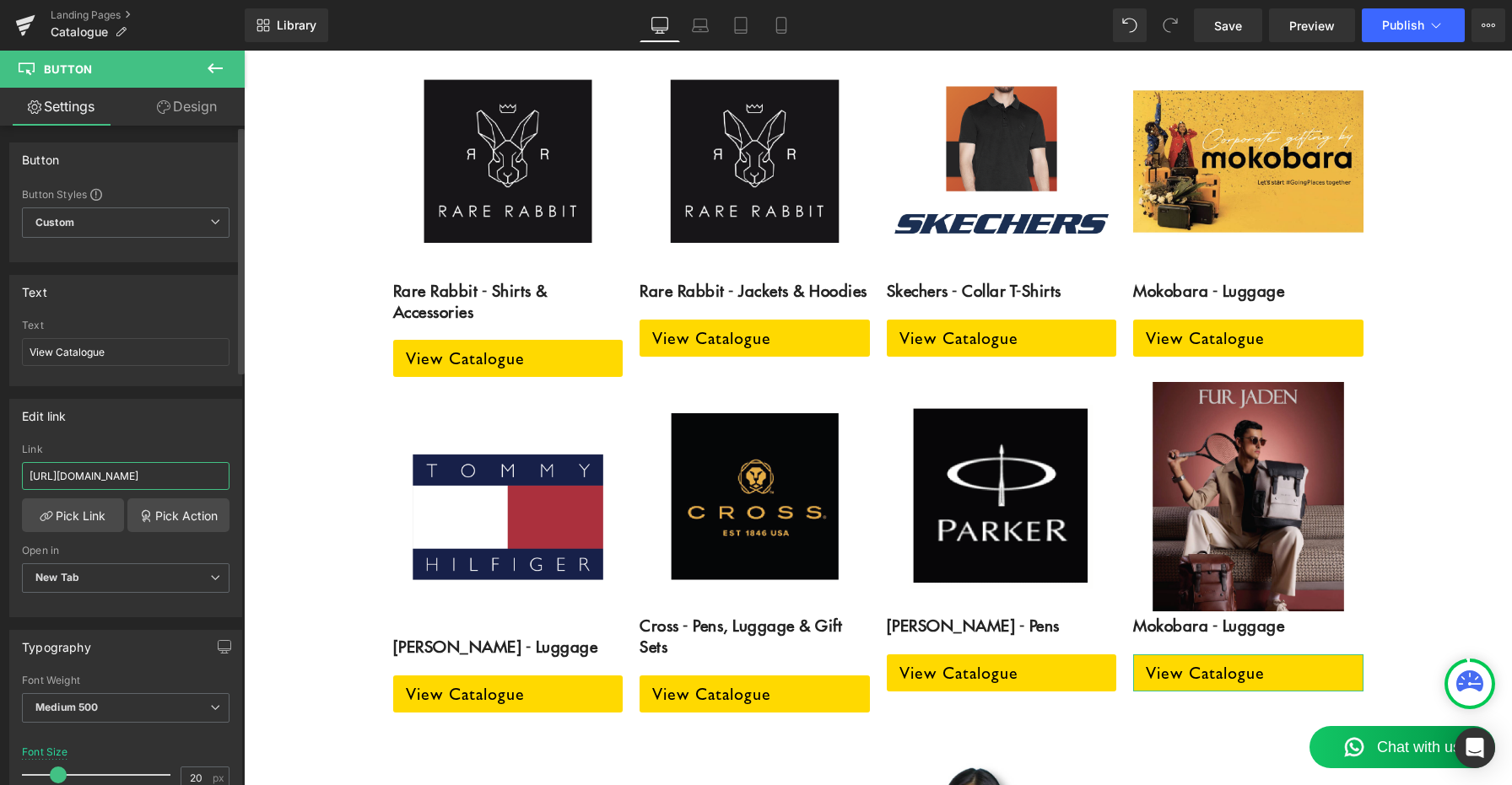
click at [109, 471] on input "https://cdn.shopify.com/s/files/1/2987/8428/files/Mokobara_B2B_Catalogue_2025.p…" at bounding box center [126, 475] width 208 height 27
paste input "FurJaden_Catalog_LowRes.pdf?v=1758532863"
type input "https://cdn.shopify.com/s/files/1/2987/8428/files/FurJaden_Catalog_LowRes.pdf?v…"
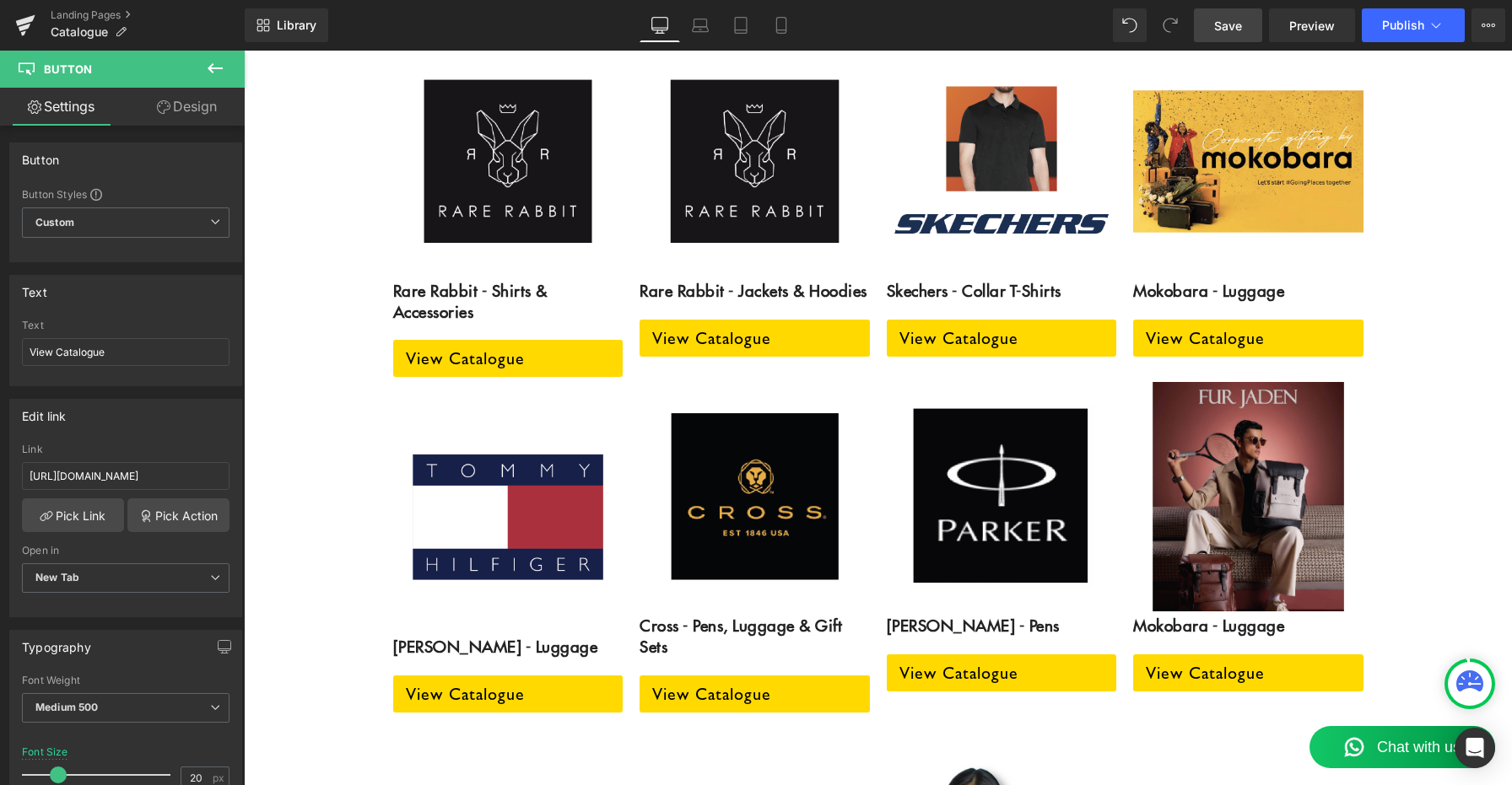
scroll to position [0, 0]
click at [1230, 25] on span "Save" at bounding box center [1228, 26] width 27 height 18
click at [1418, 33] on button "Publish" at bounding box center [1413, 26] width 103 height 34
click at [1221, 26] on span "Save" at bounding box center [1228, 26] width 27 height 18
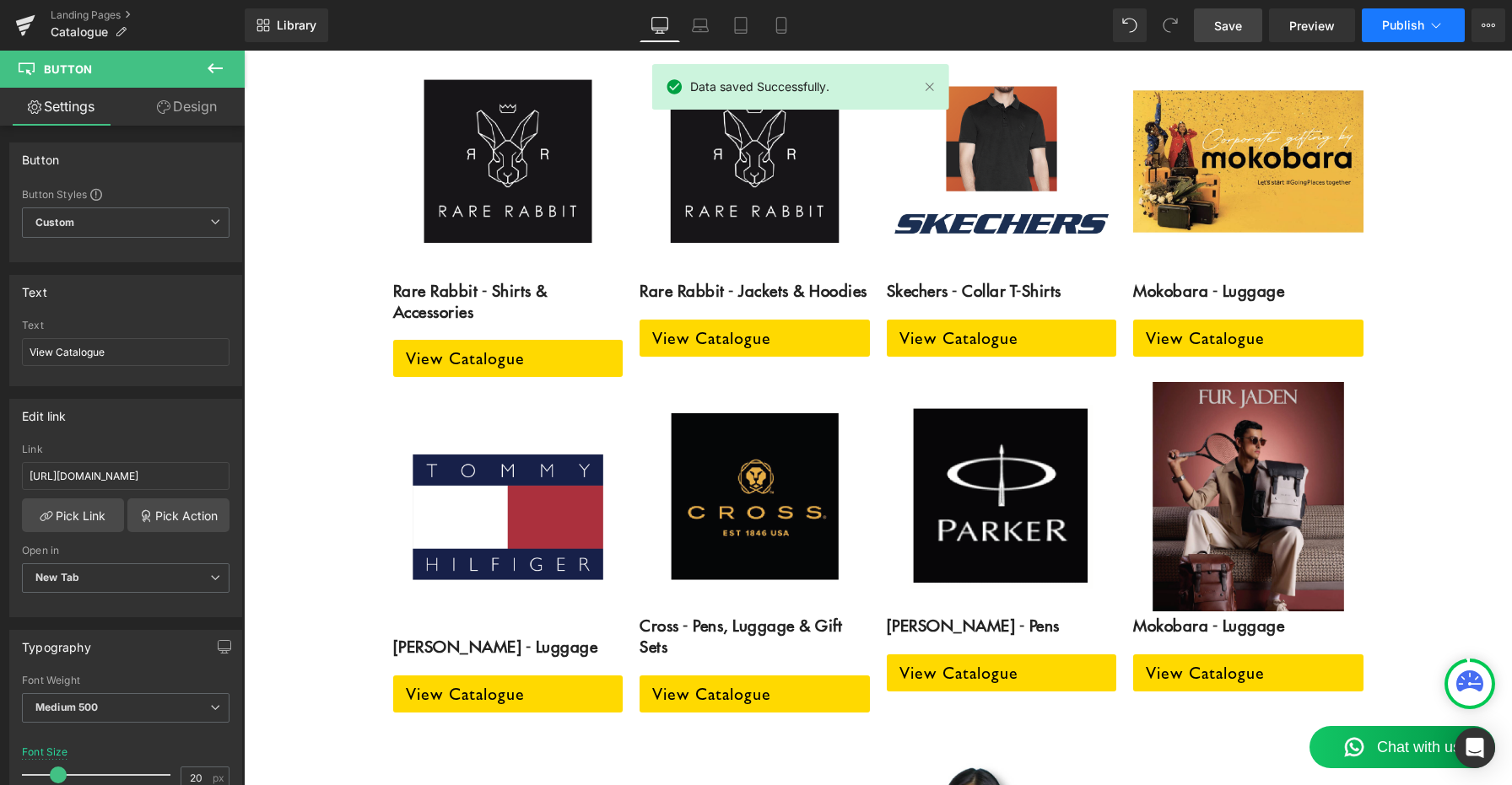
click at [1415, 26] on span "Publish" at bounding box center [1403, 26] width 43 height 13
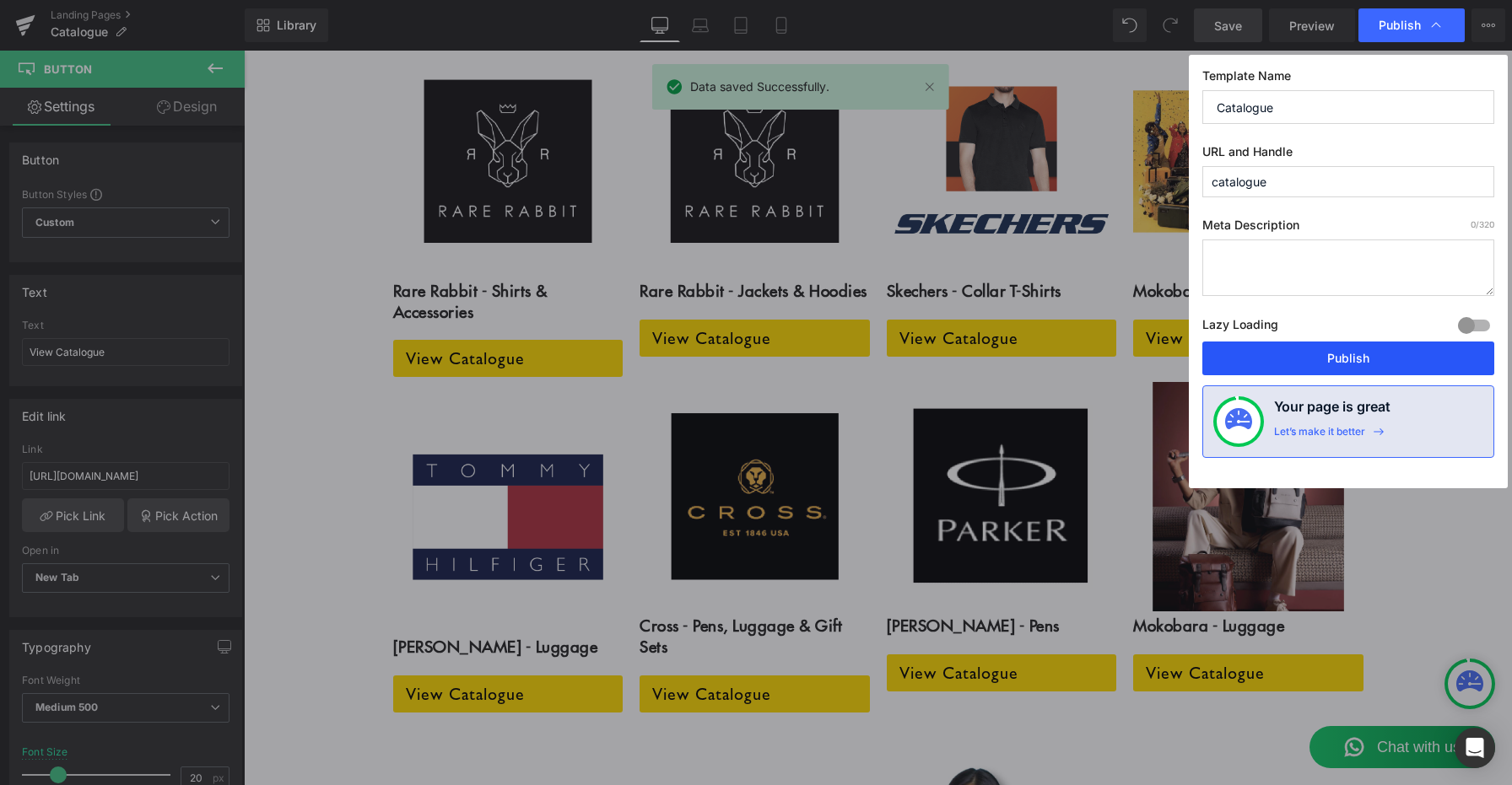
click at [1357, 360] on button "Publish" at bounding box center [1348, 359] width 292 height 34
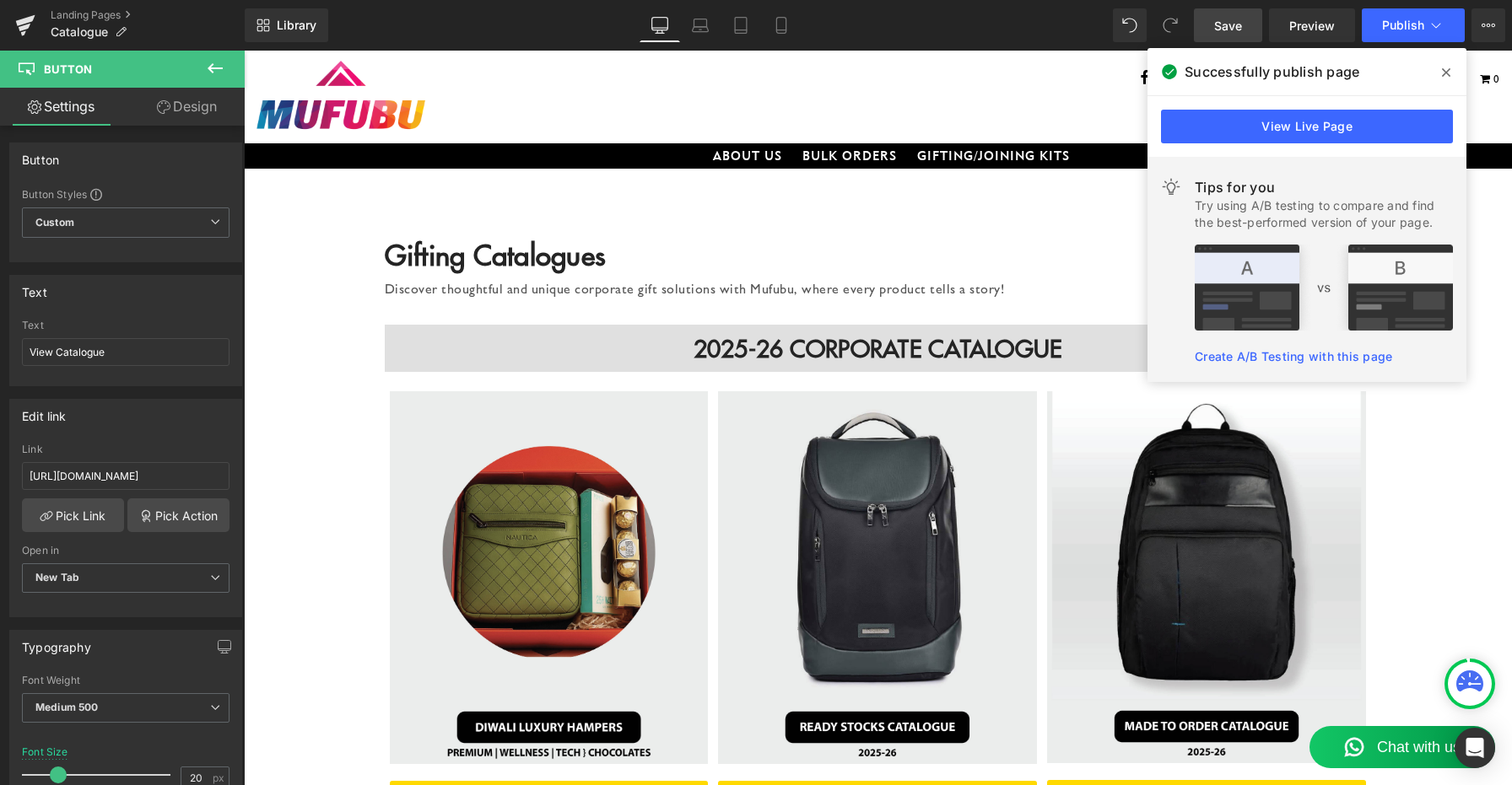
click at [1450, 68] on icon at bounding box center [1446, 72] width 9 height 9
